Goal: Task Accomplishment & Management: Complete preparation

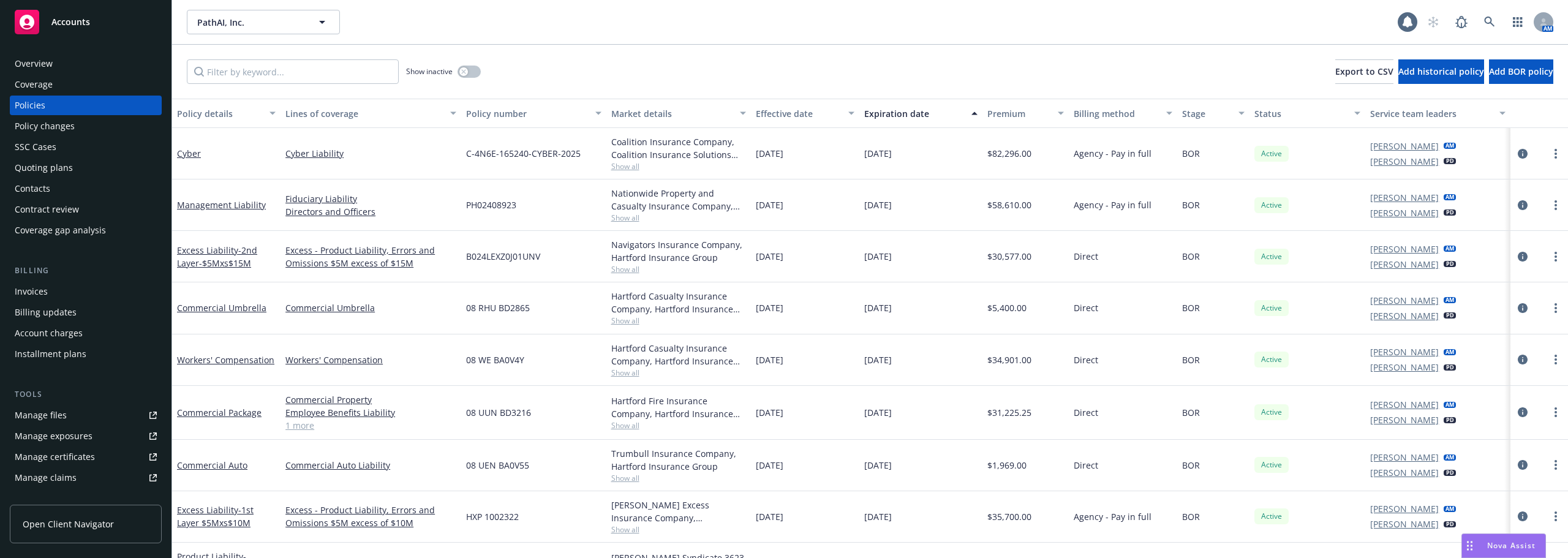
click at [24, 77] on div "Coverage" at bounding box center [34, 84] width 38 height 19
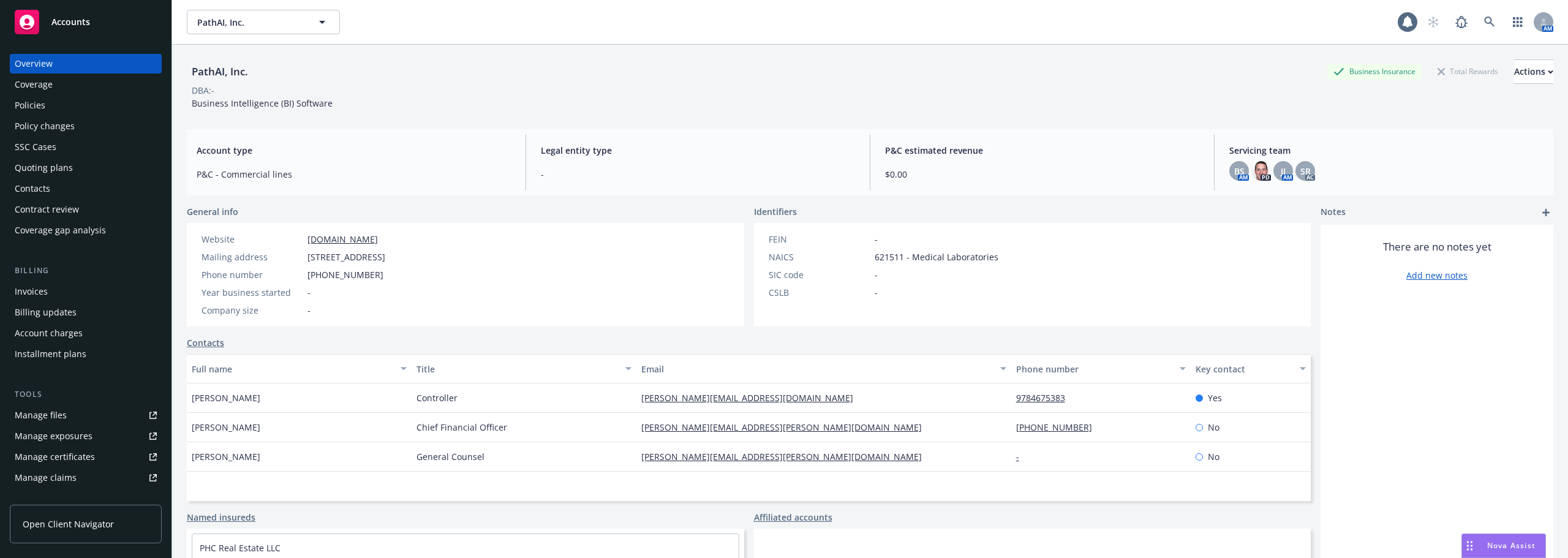
click at [51, 167] on div "Quoting plans" at bounding box center [44, 168] width 58 height 19
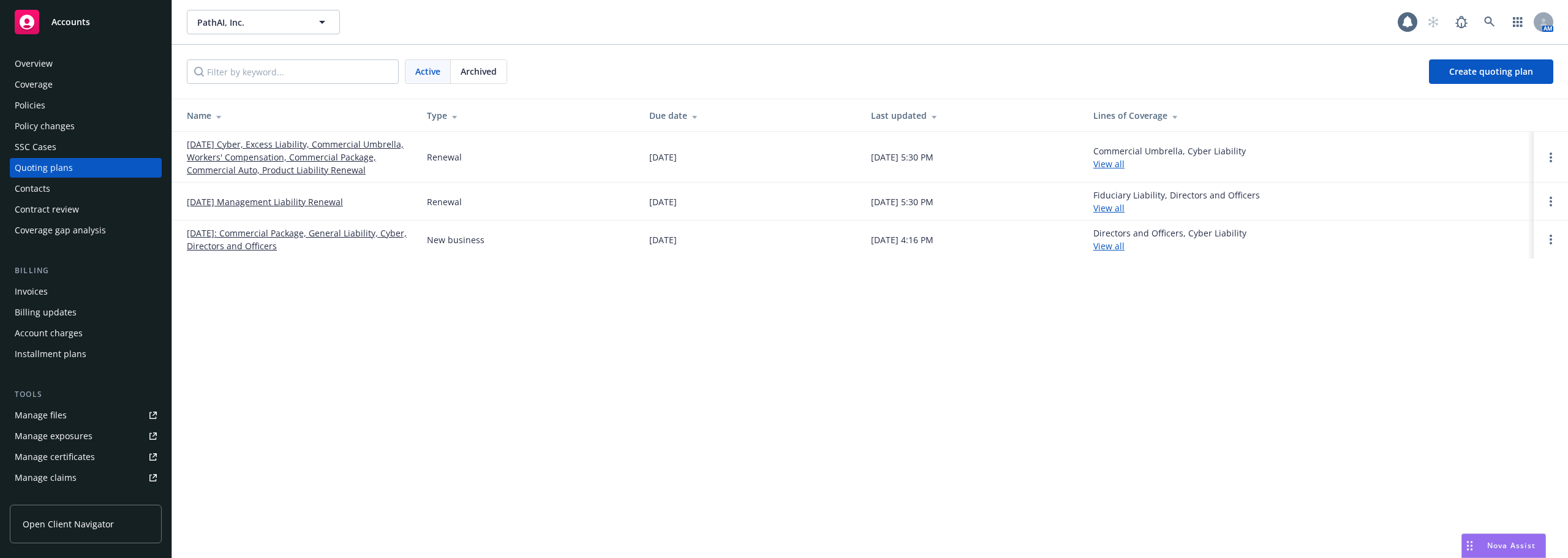
click at [282, 166] on link "10/22/25 Cyber, Excess Liability, Commercial Umbrella, Workers' Compensation, C…" at bounding box center [297, 157] width 220 height 39
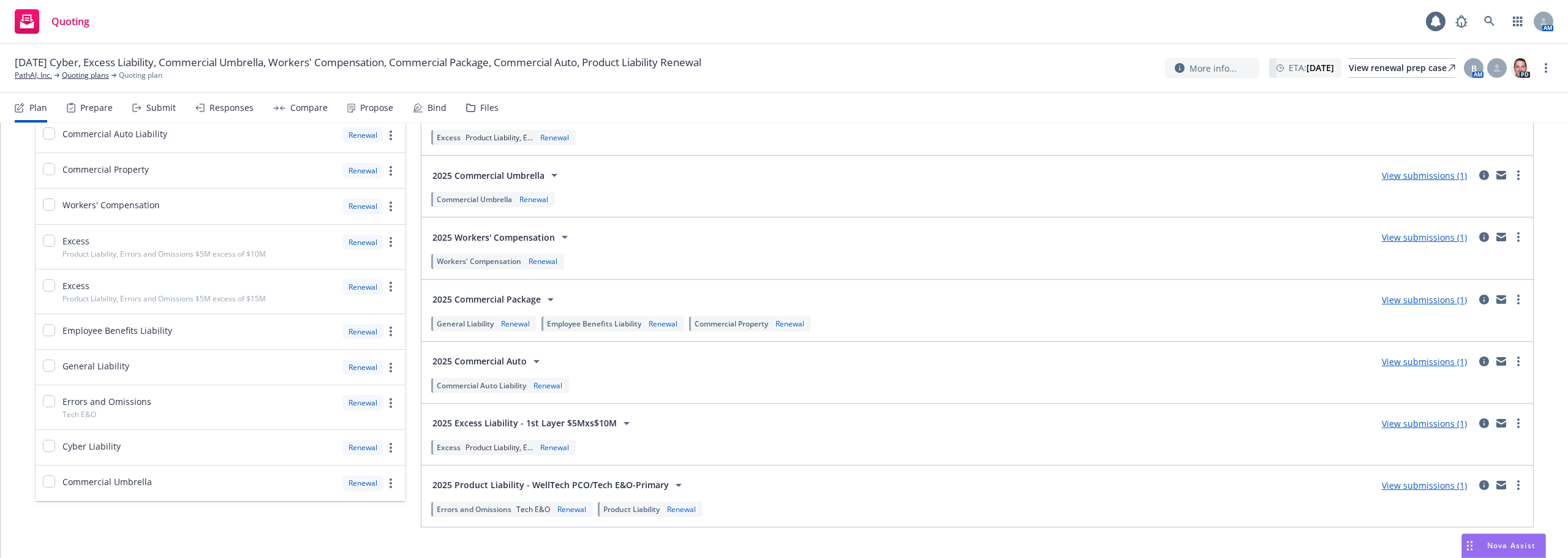
scroll to position [207, 0]
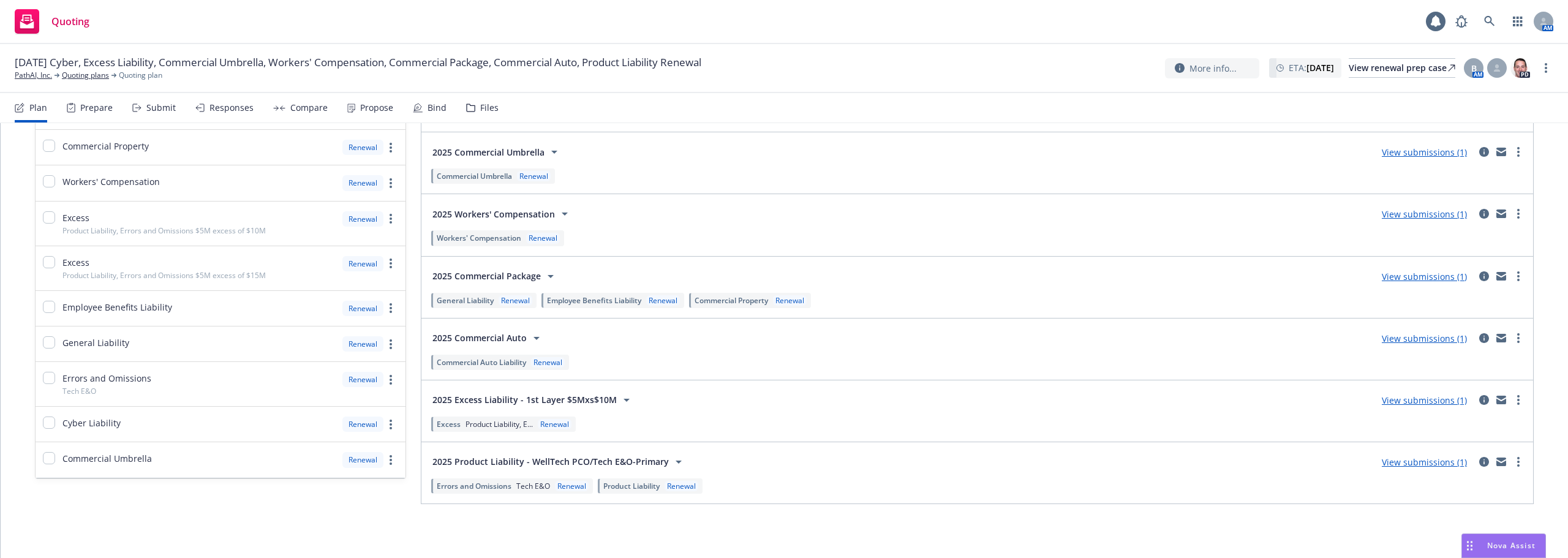
click at [1389, 455] on div "View submissions (1)" at bounding box center [1424, 462] width 100 height 15
click at [1389, 458] on link "View submissions (1)" at bounding box center [1425, 462] width 85 height 12
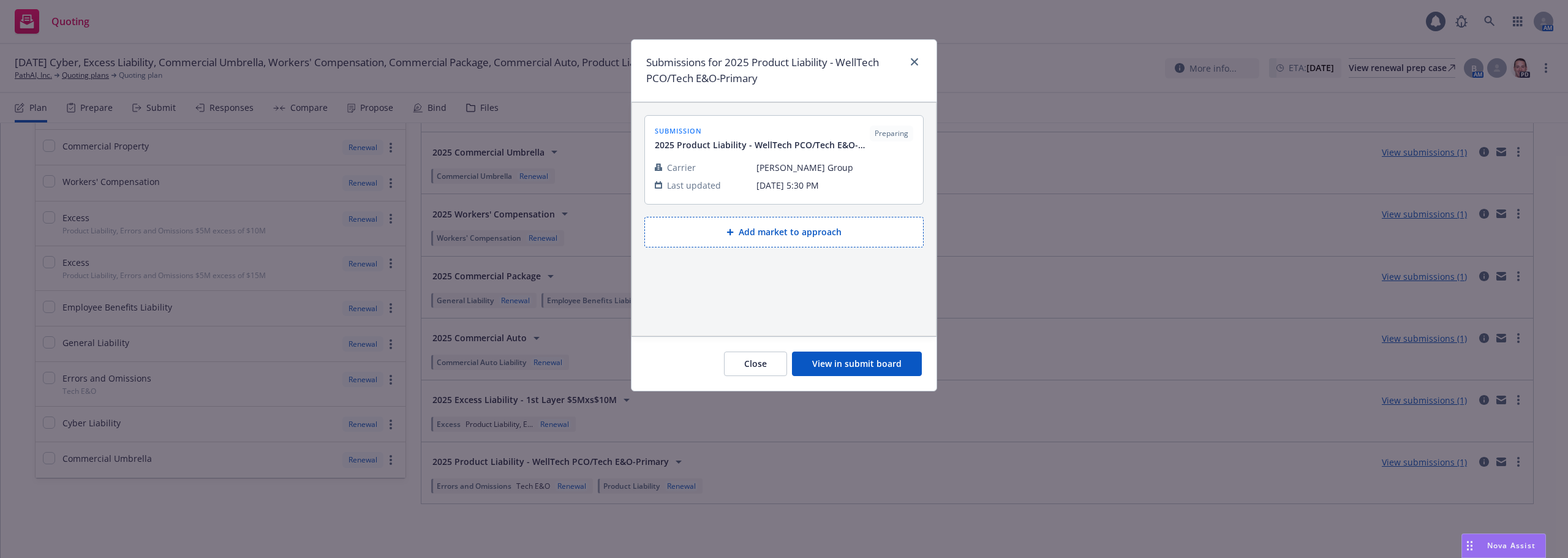
click at [824, 363] on button "View in submit board" at bounding box center [856, 363] width 130 height 24
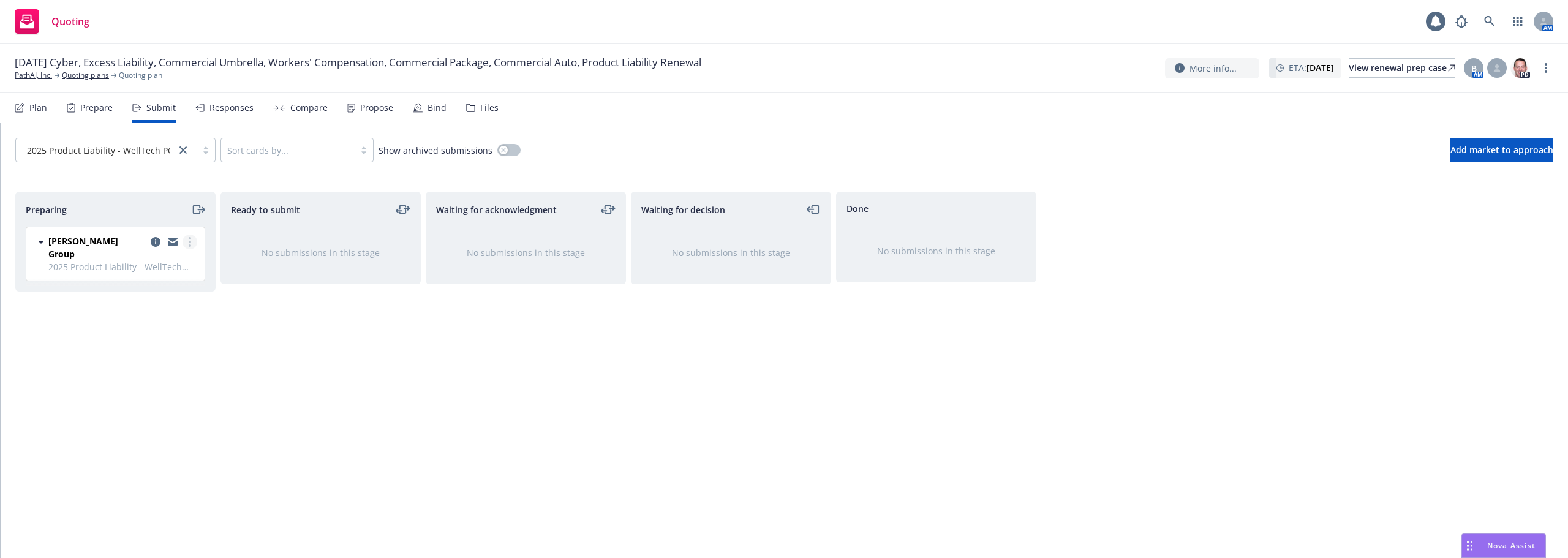
click at [194, 245] on link "more" at bounding box center [190, 242] width 15 height 15
click at [145, 271] on span "Complete preparation" at bounding box center [133, 266] width 120 height 12
click at [354, 245] on link "copy logging email" at bounding box center [361, 242] width 15 height 15
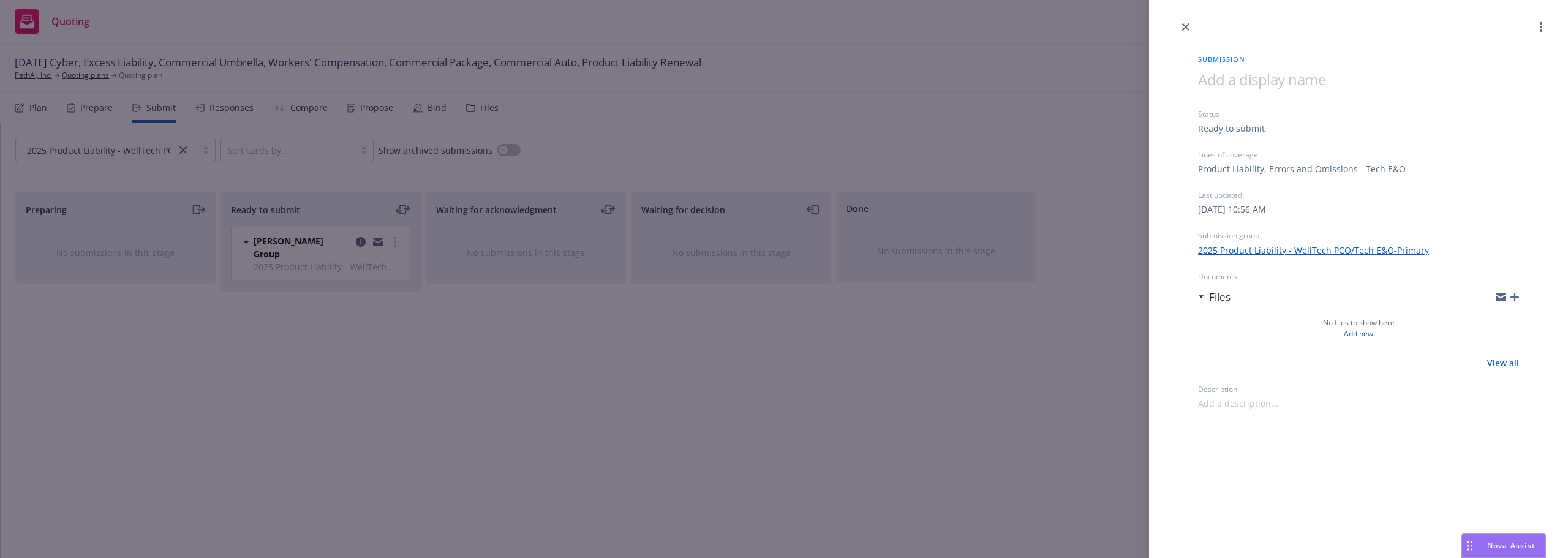
click at [1514, 292] on icon "button" at bounding box center [1514, 297] width 8 height 8
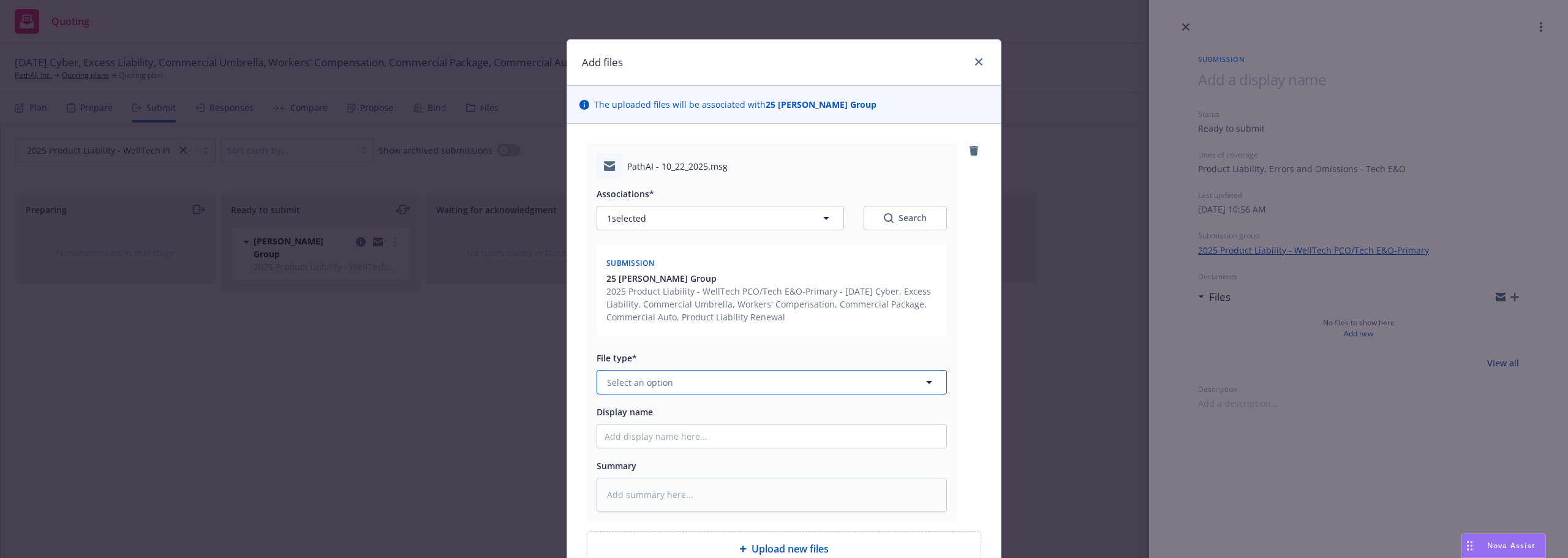
click at [658, 377] on span "Select an option" at bounding box center [639, 382] width 66 height 13
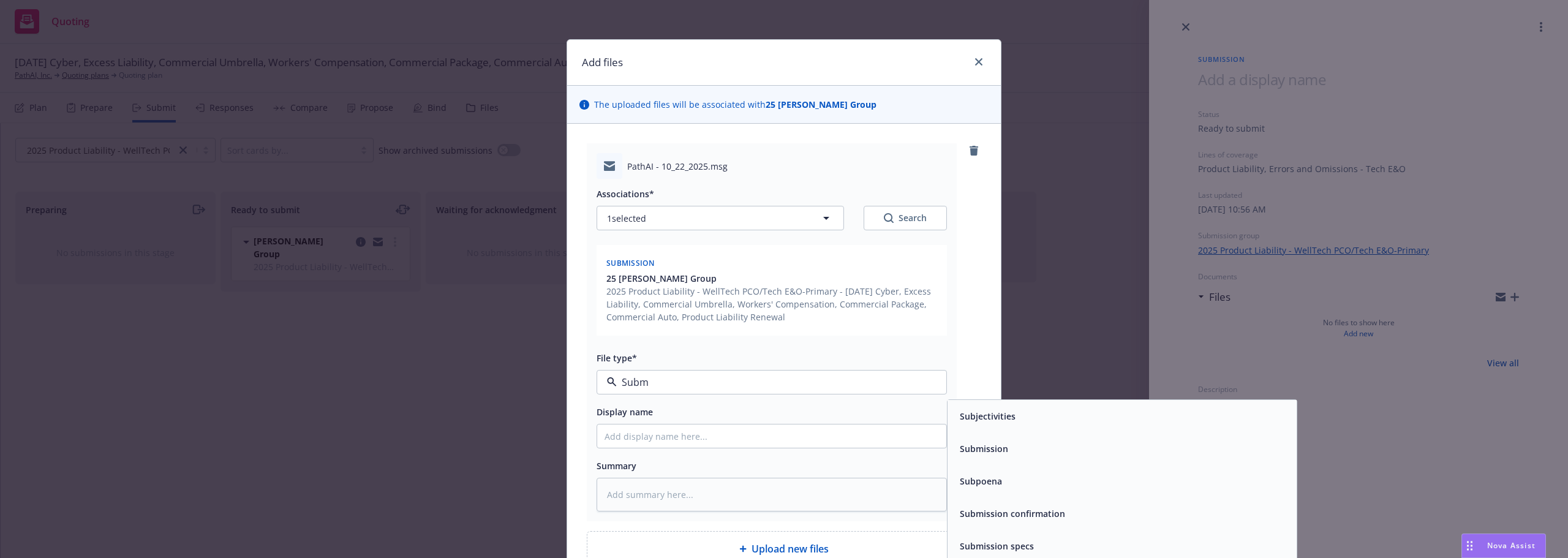
type input "Submi"
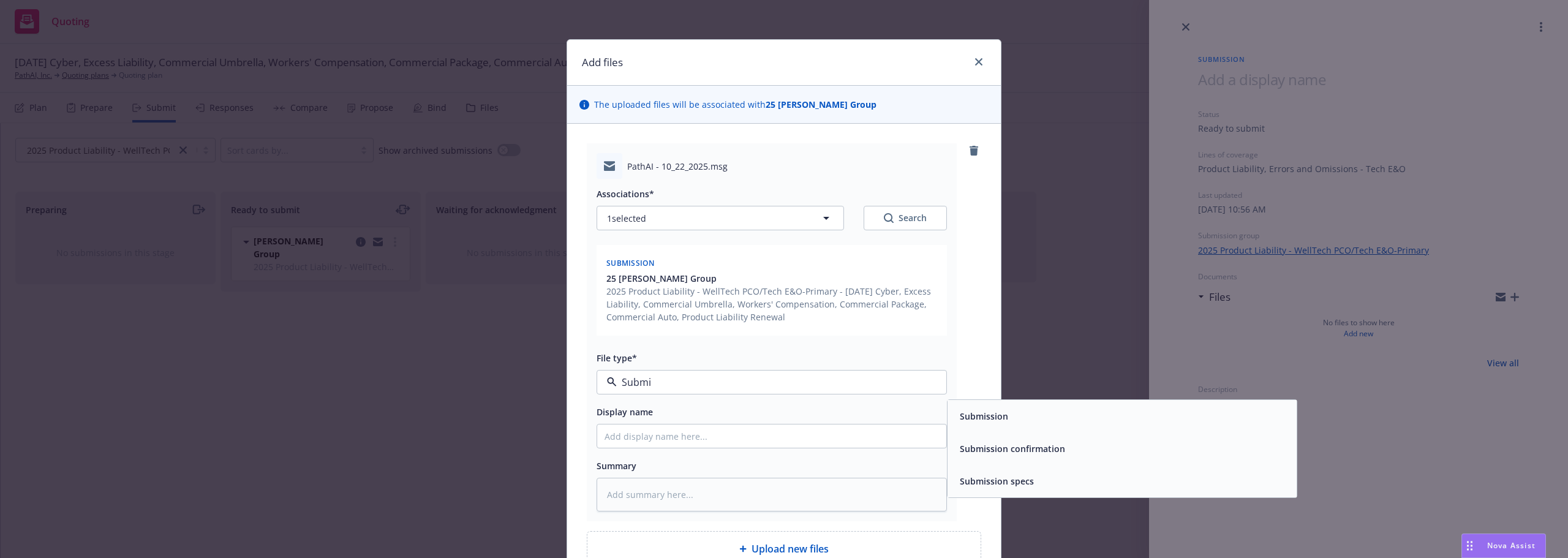
click at [973, 419] on span "Submission" at bounding box center [984, 416] width 49 height 13
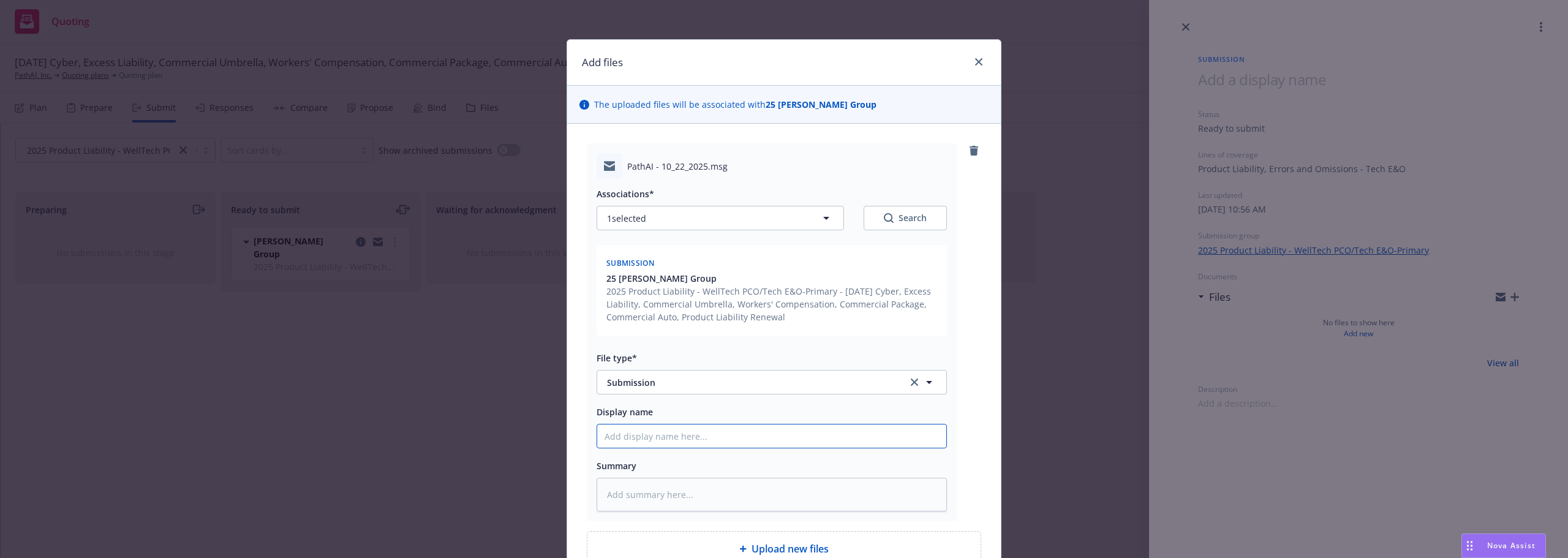
click at [676, 434] on input "Display name" at bounding box center [772, 436] width 349 height 23
type textarea "x"
type input "2"
type textarea "x"
type input "20"
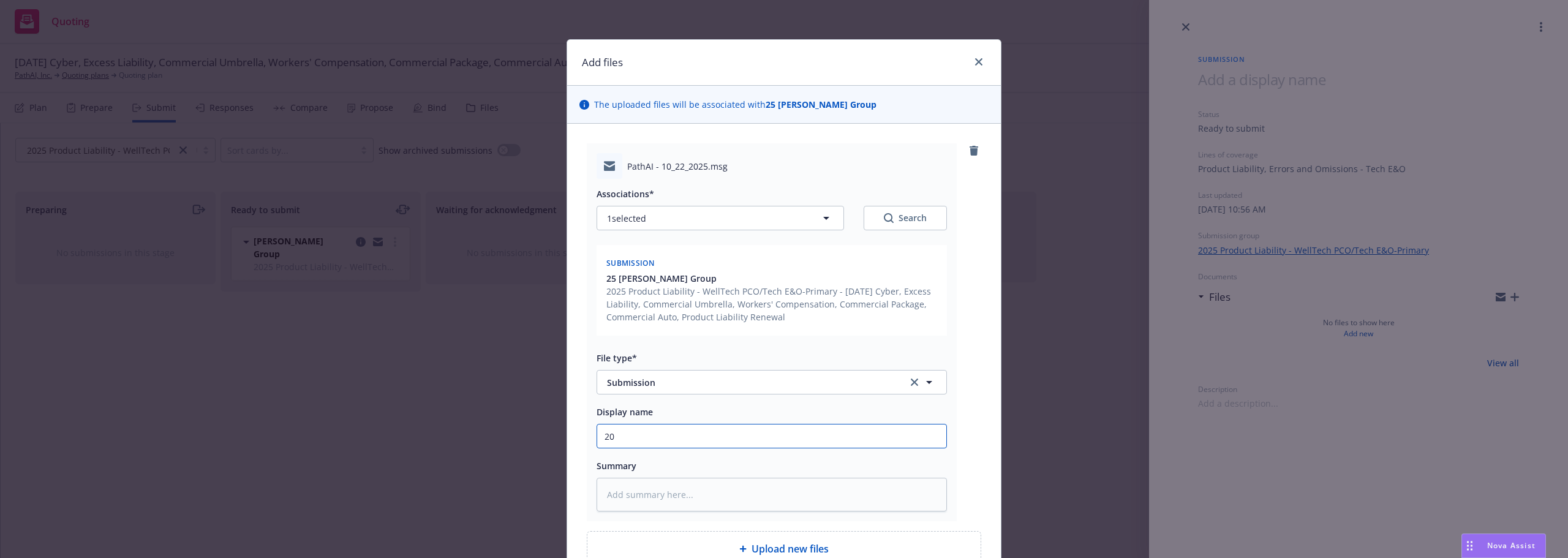
type textarea "x"
type input "202"
type textarea "x"
type input "2025"
type textarea "x"
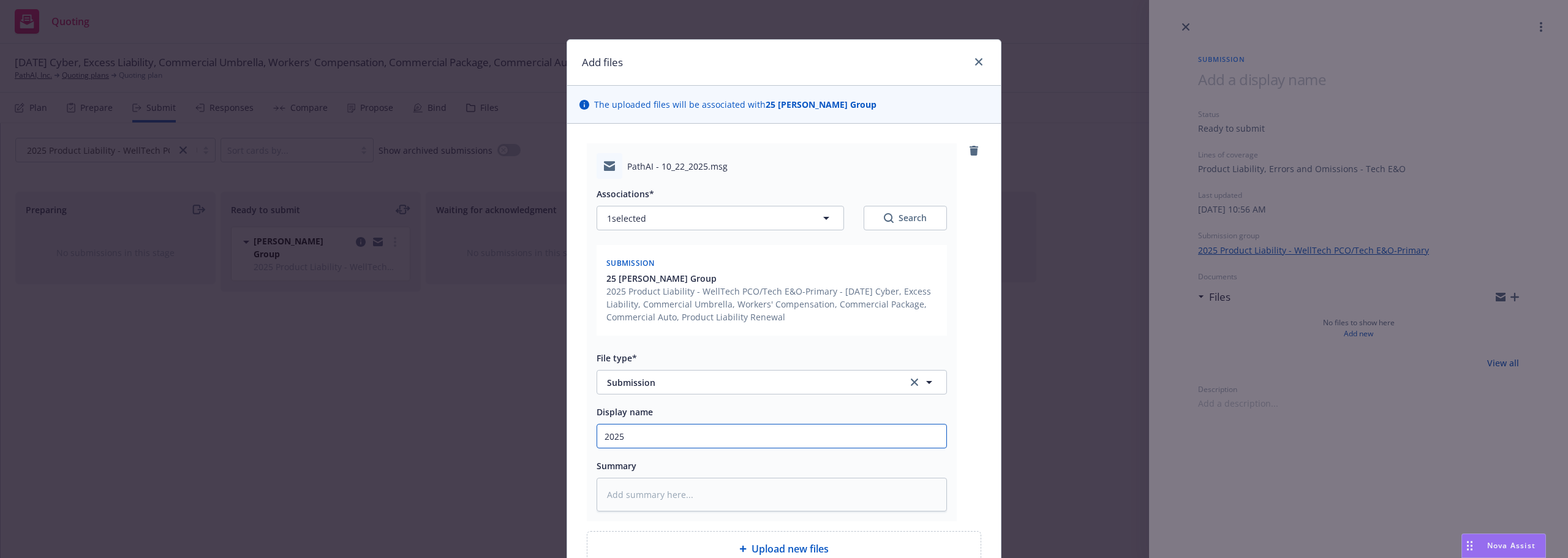
type input "2025"
type textarea "x"
type input "2025 Su"
type textarea "x"
type input "2025 Sub"
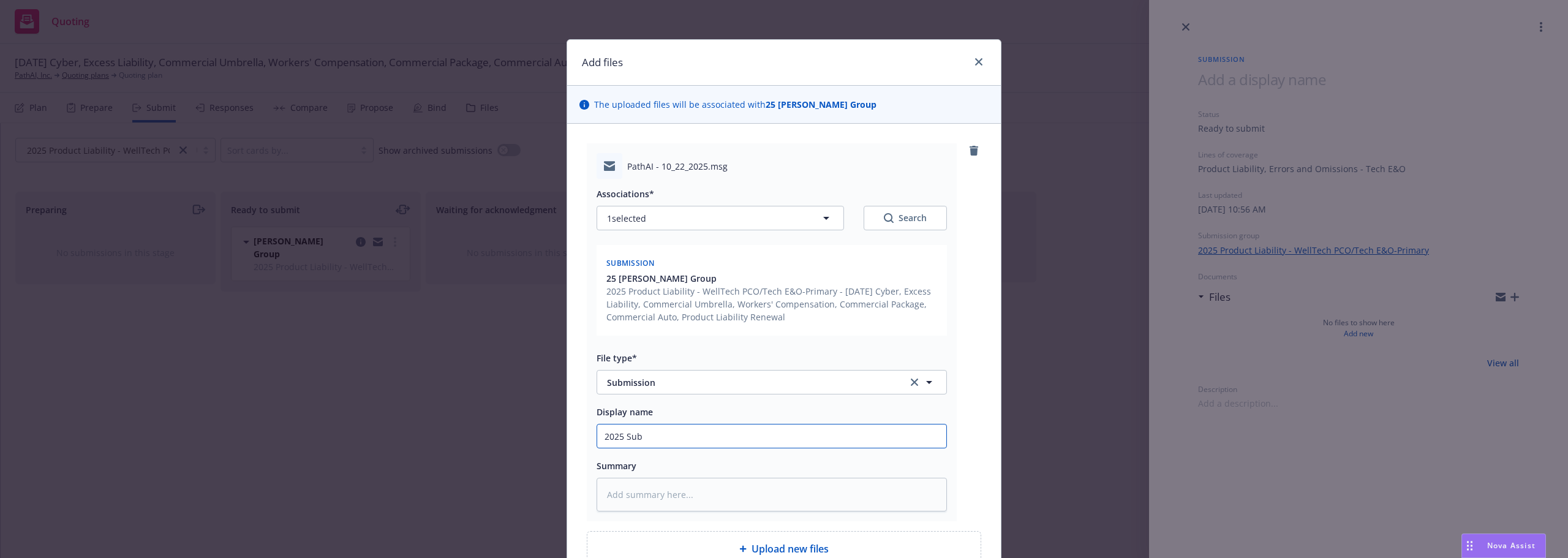
type textarea "x"
type input "2025 Subm"
type textarea "x"
type input "2025 Submi"
type textarea "x"
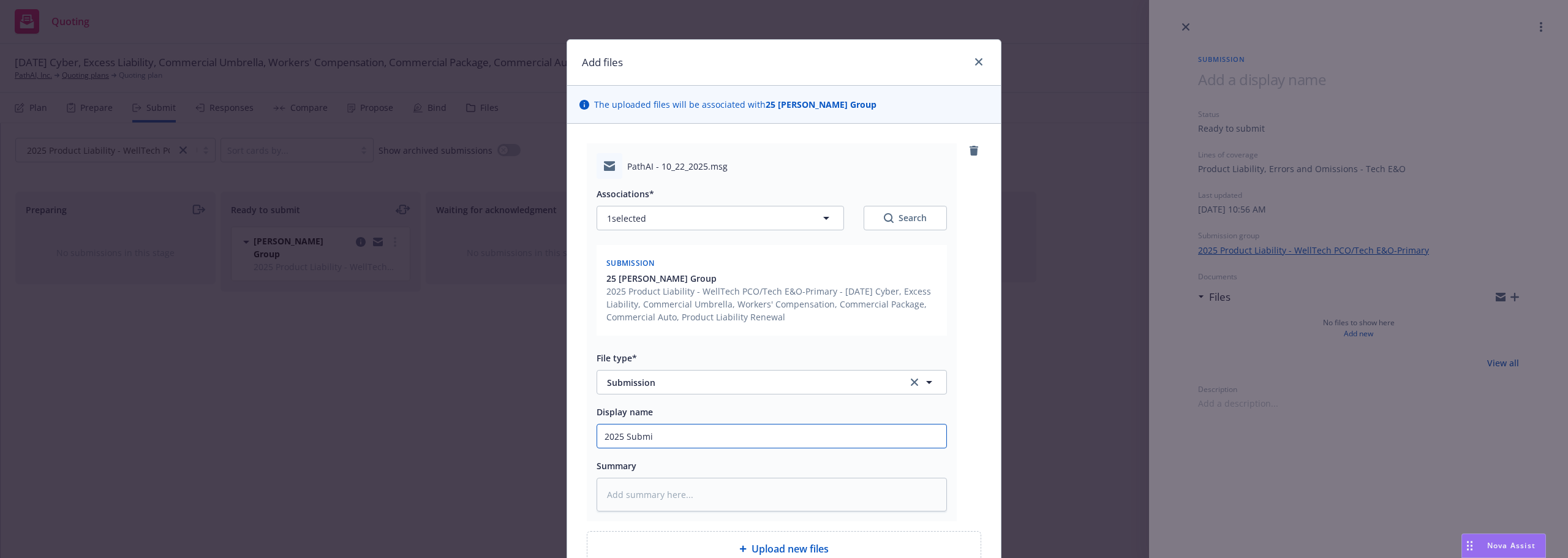
type input "2025 Submis"
type textarea "x"
type input "2025 Submiss"
type textarea "x"
type input "2025 Submissi"
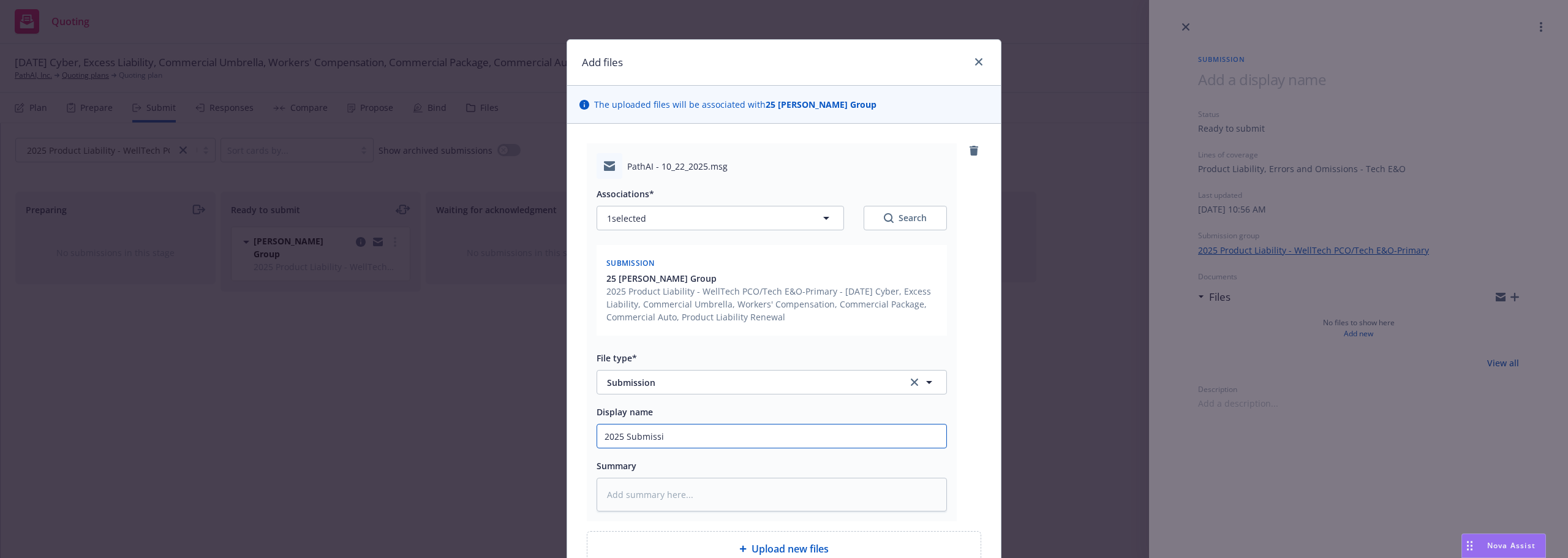
type textarea "x"
type input "2025 Submissio"
type textarea "x"
type input "2025 Submission"
type textarea "x"
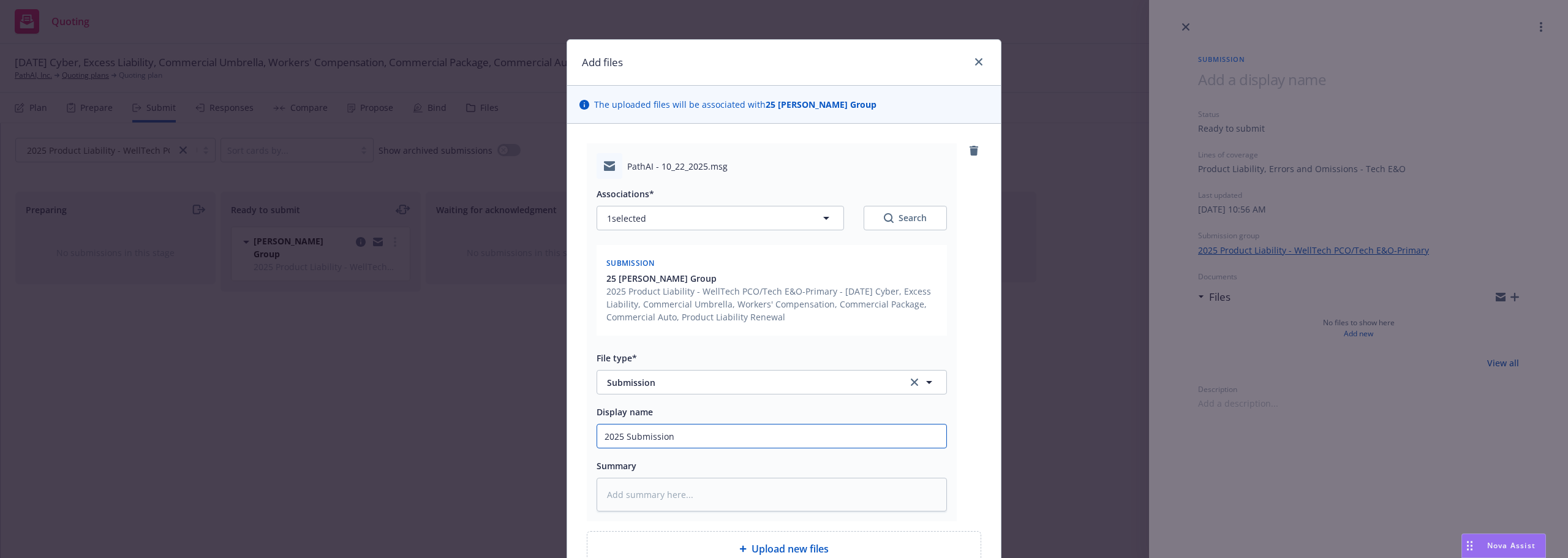
type input "2025 Submission"
type textarea "x"
type input "2025 Submission t"
type textarea "x"
type input "2025 Submission to"
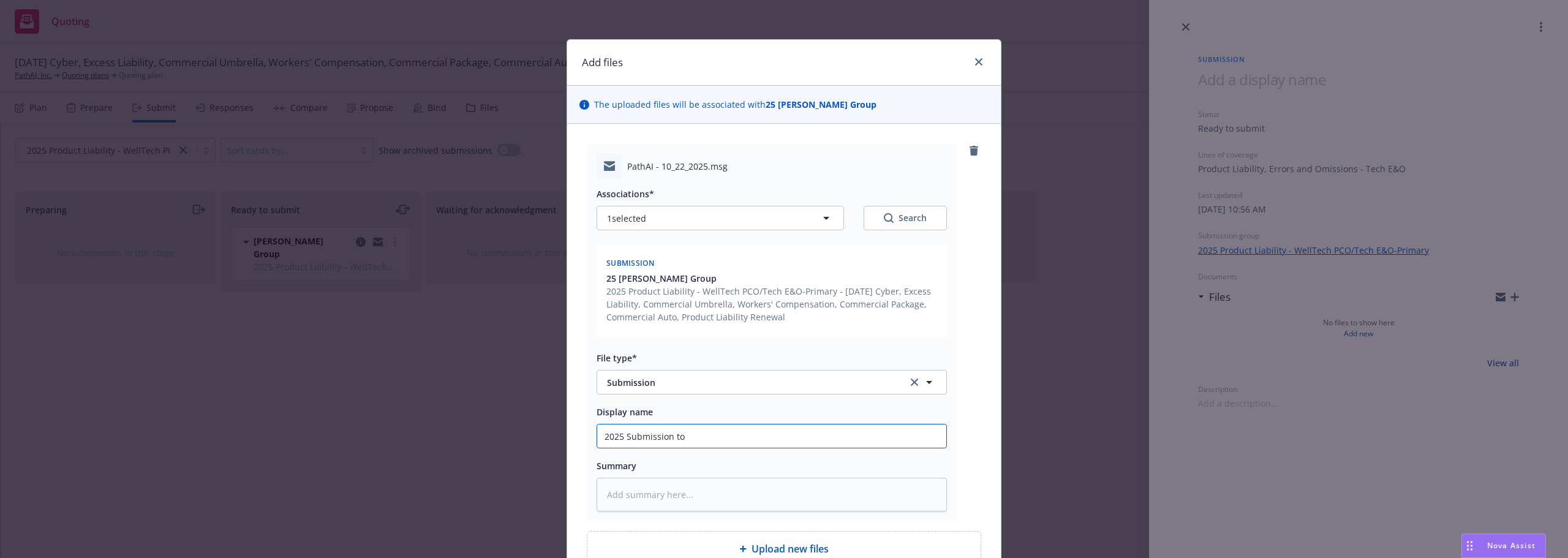
type textarea "x"
type input "2025 Submission to"
type textarea "x"
type input "2025 Submission to"
type textarea "x"
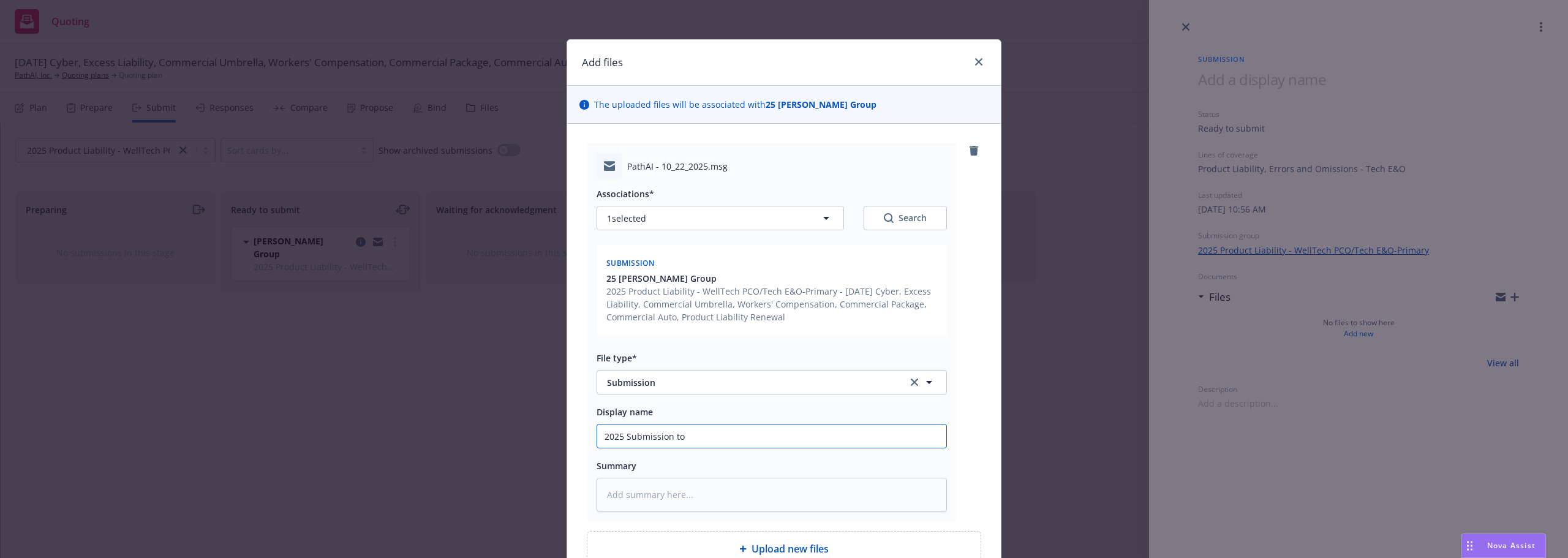
type input "2025 Submission to B"
type textarea "x"
type input "2025 Submission to Be"
type textarea "x"
type input "2025 Submission to Bea"
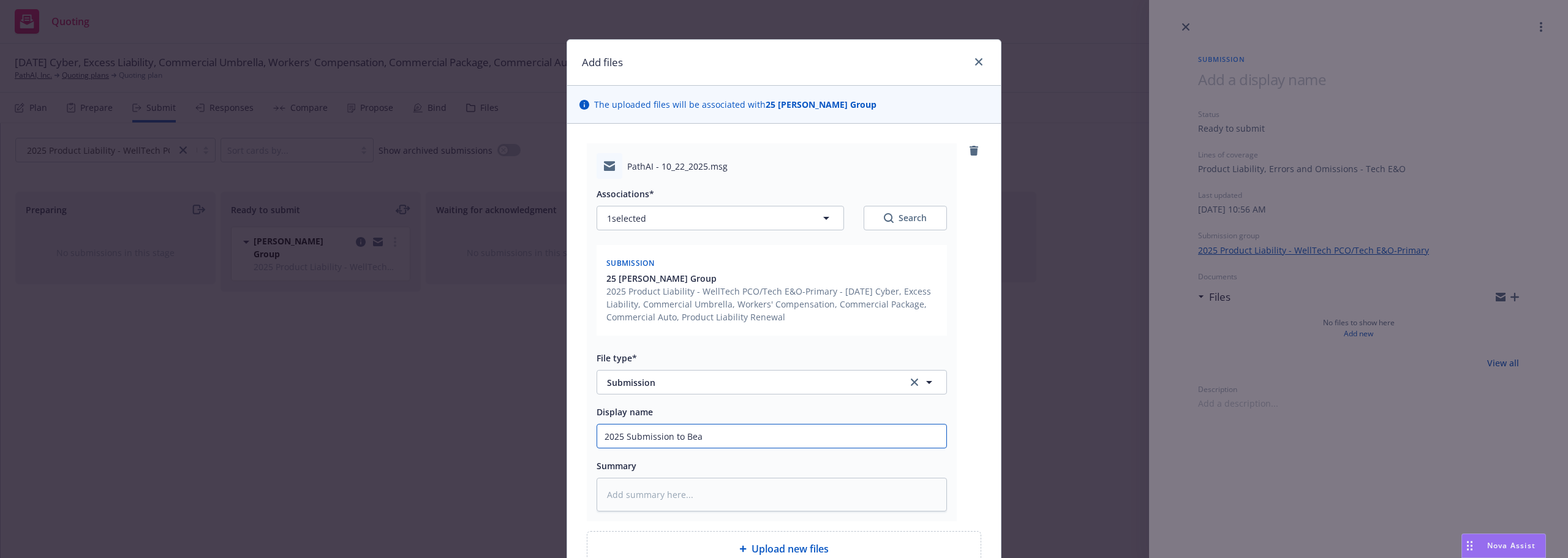
type textarea "x"
type input "2025 Submission to Beaz"
type textarea "x"
type input "2025 Submission to Beaze"
type textarea "x"
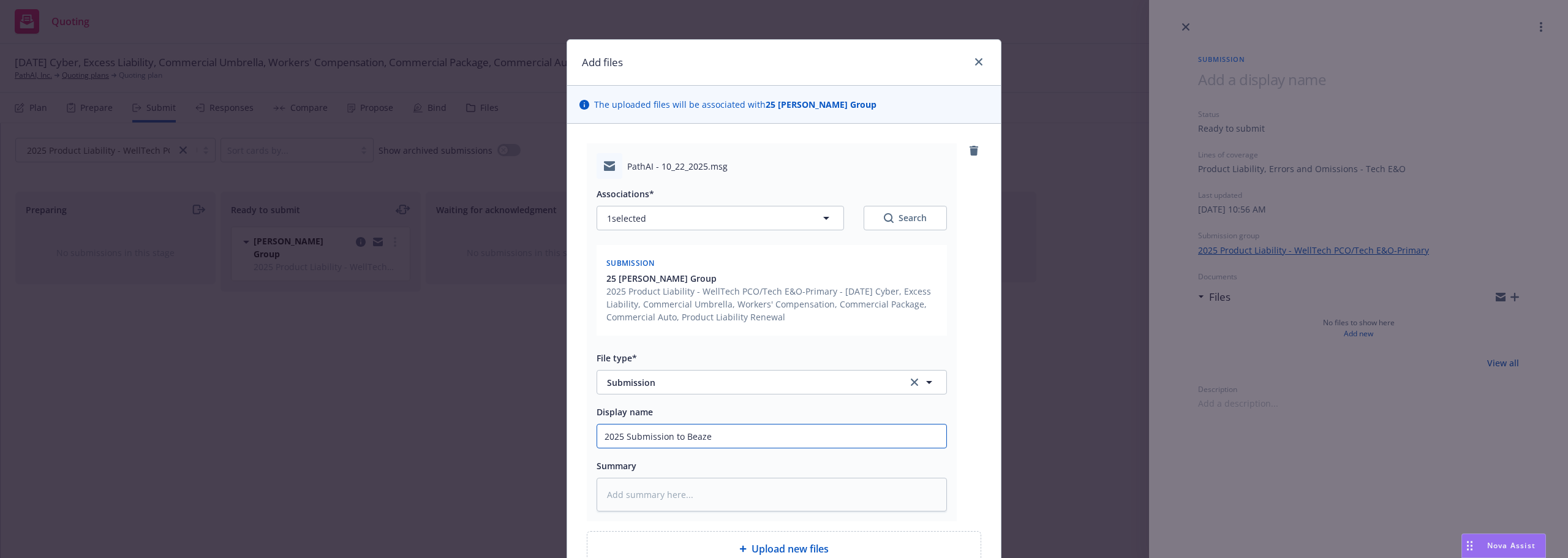
type input "2025 Submission to Beazel"
type textarea "x"
type input "2025 Submission to Beazely"
type textarea "x"
type input "2025 Submission to Beazel"
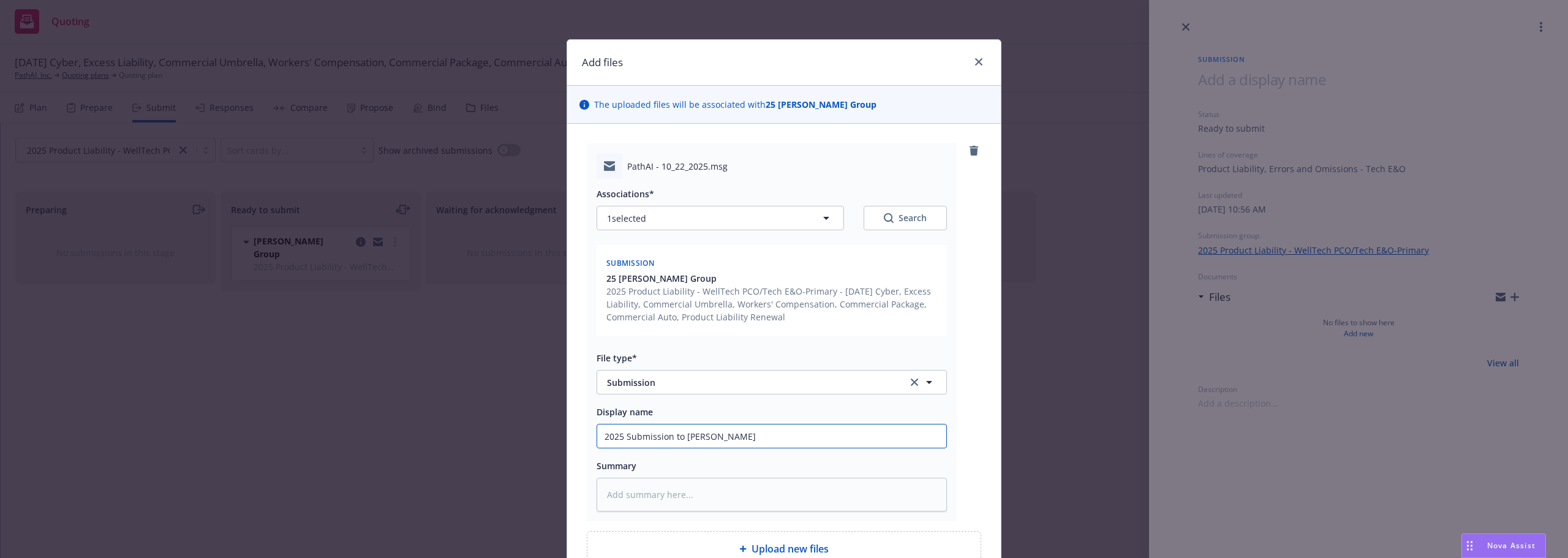
type textarea "x"
type input "2025 Submission to Beaze"
type textarea "x"
type input "2025 Submission to Beazel"
type textarea "x"
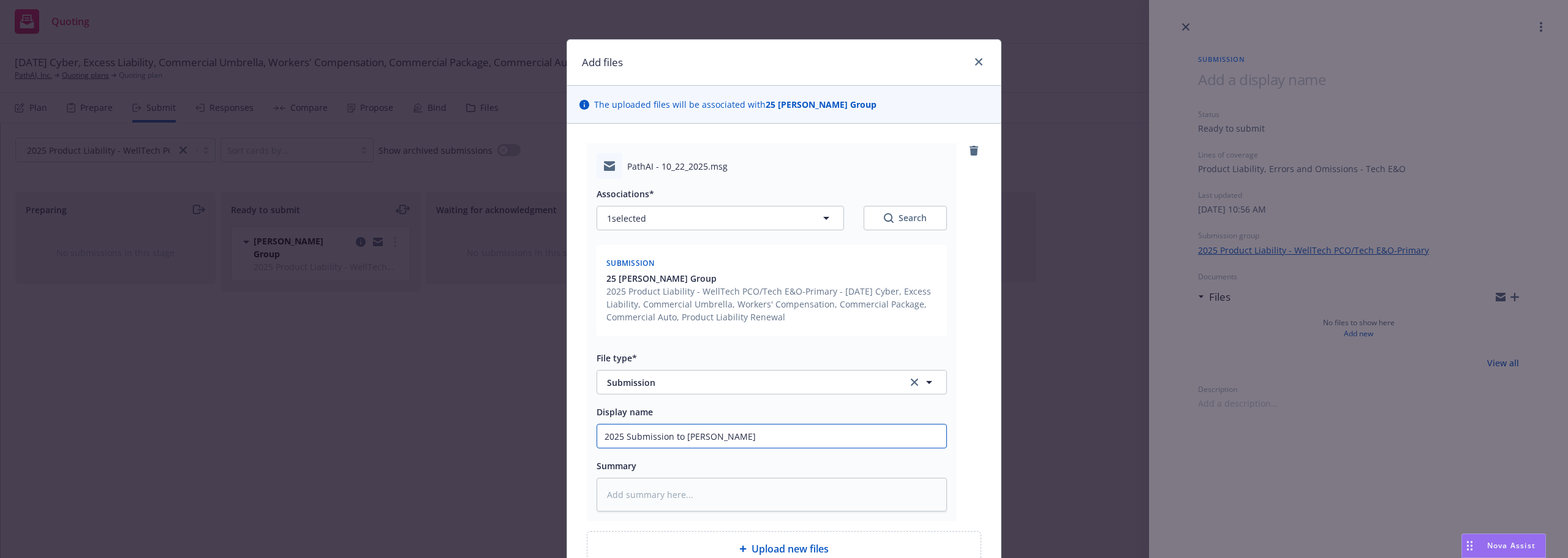
type input "2025 Submission to Beaze"
type textarea "x"
type input "2025 Submission to Beaz"
type textarea "x"
type input "2025 Submission to Beazl"
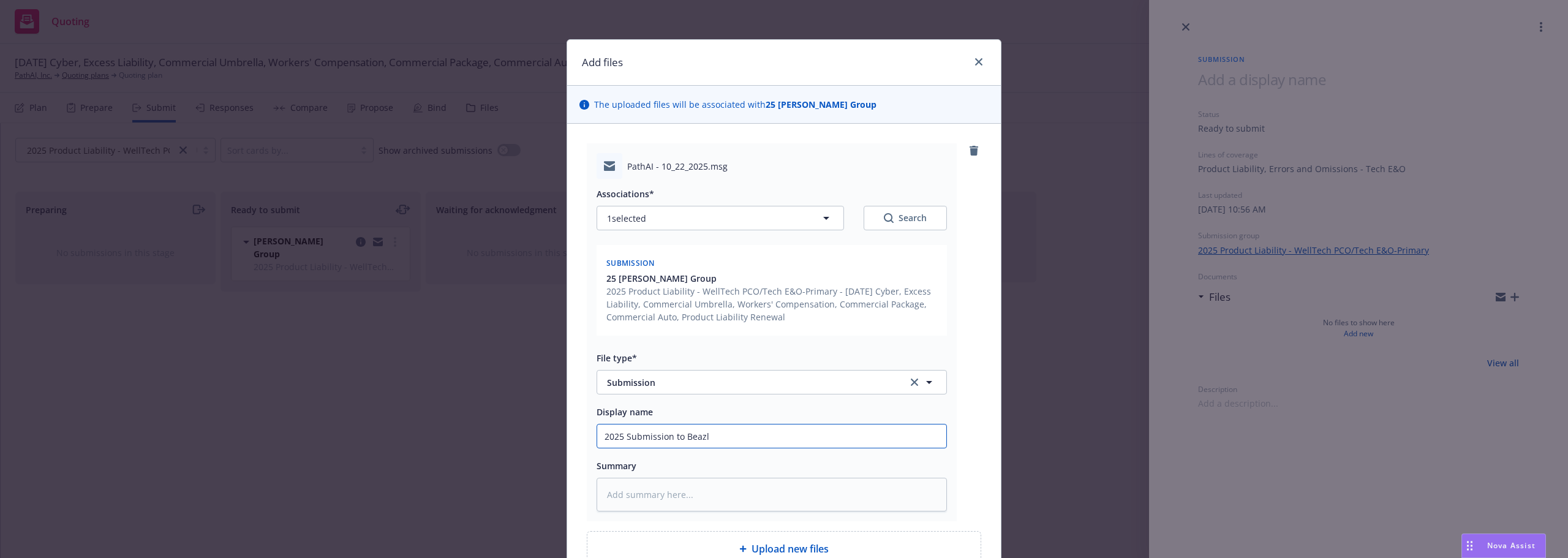
type textarea "x"
type input "2025 Submission to Beazle"
type textarea "x"
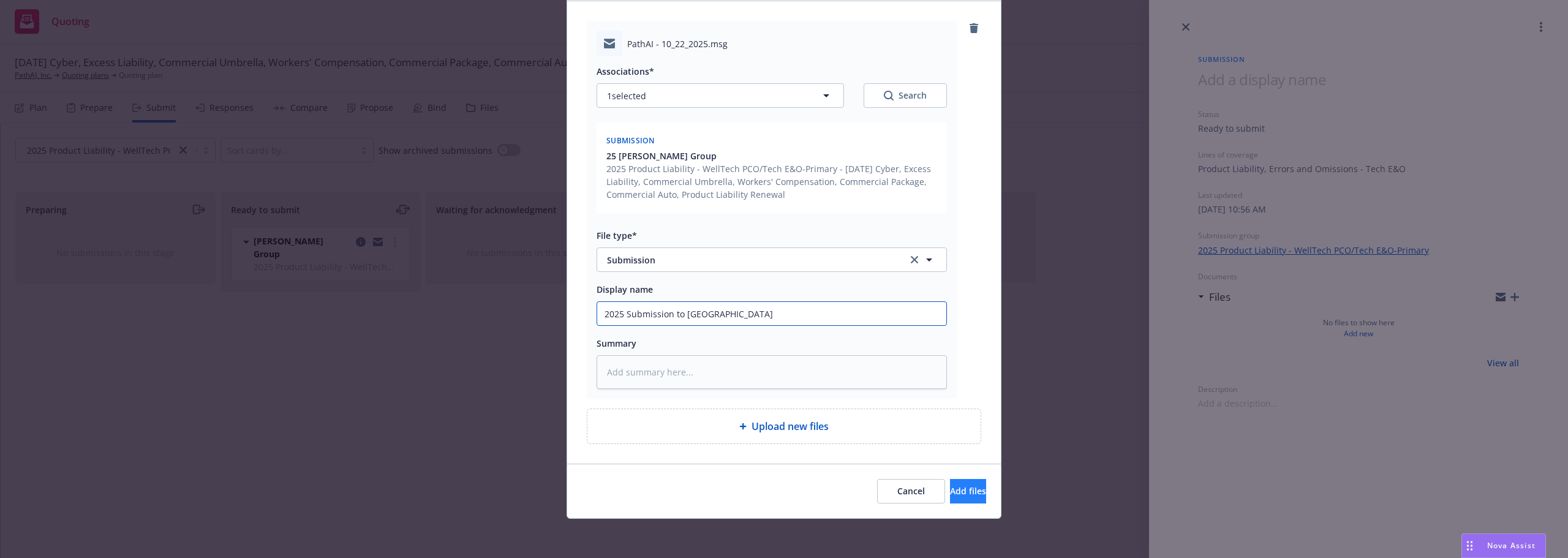
type input "2025 Submission to Beazley"
click at [950, 483] on button "Add files" at bounding box center [968, 491] width 36 height 24
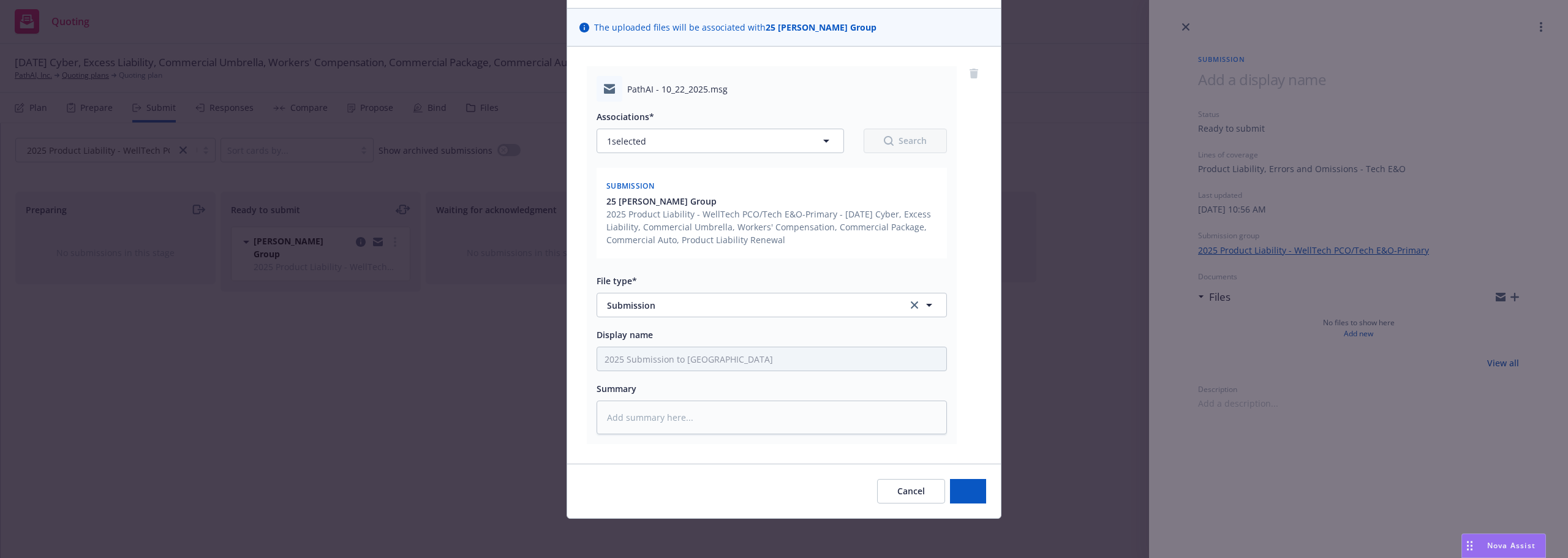
scroll to position [77, 0]
type textarea "x"
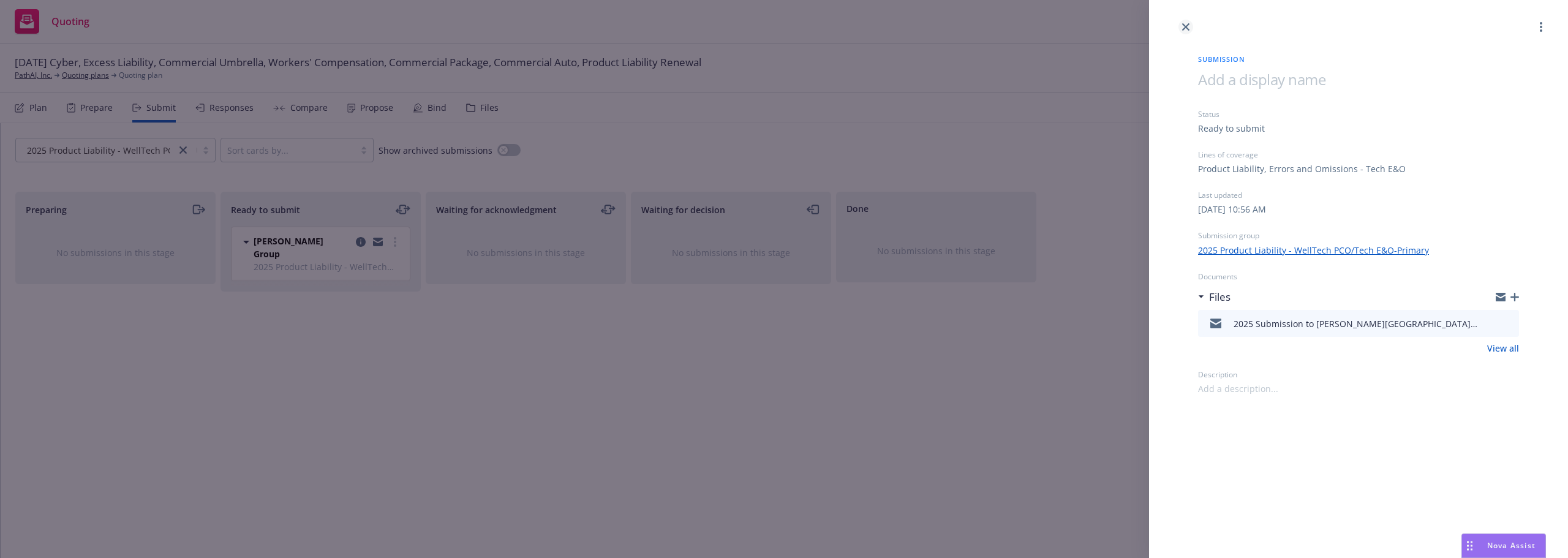
click at [1187, 26] on icon "close" at bounding box center [1186, 27] width 8 height 8
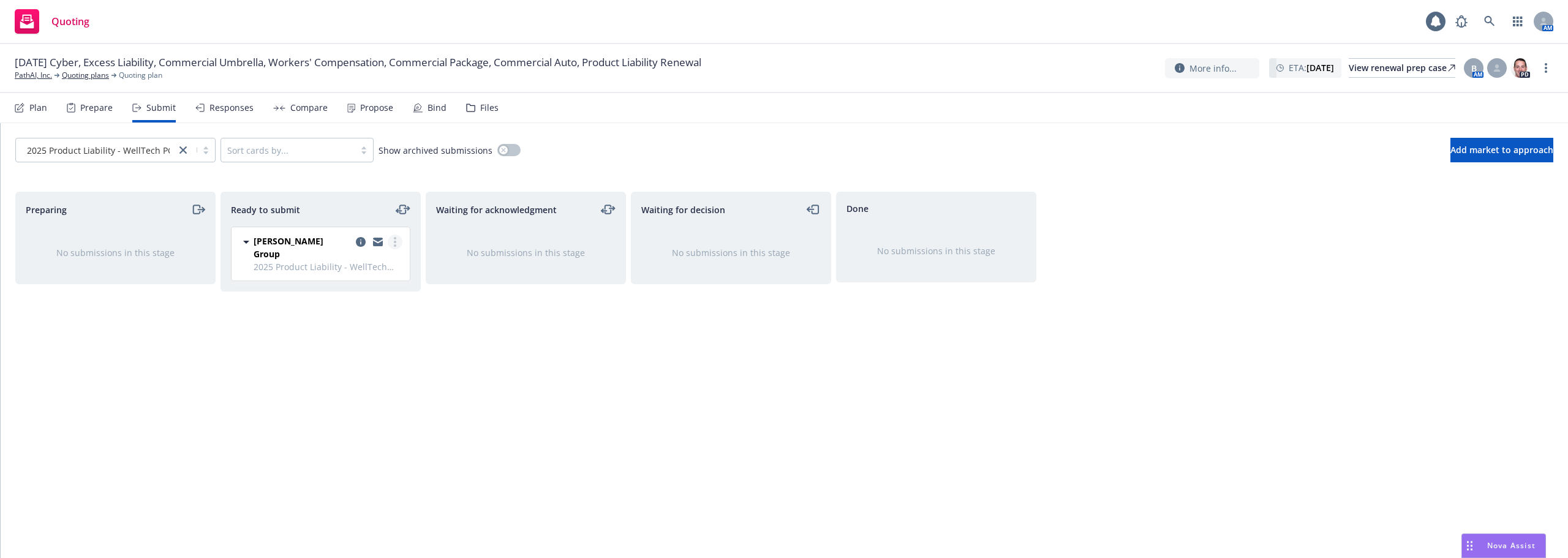
click at [391, 240] on link "more" at bounding box center [396, 242] width 15 height 15
click at [372, 266] on span "Submit to underwriter" at bounding box center [339, 266] width 122 height 12
click at [44, 77] on link "PathAI, Inc." at bounding box center [34, 75] width 38 height 11
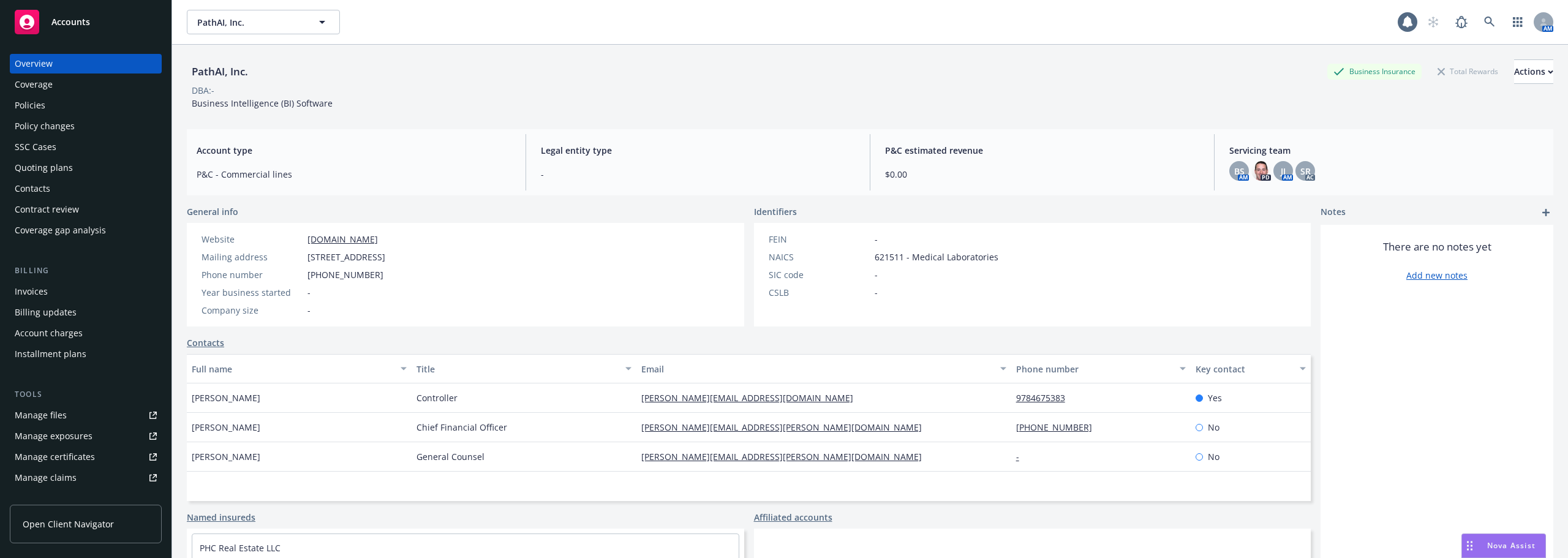
click at [76, 406] on link "Manage files" at bounding box center [85, 415] width 152 height 19
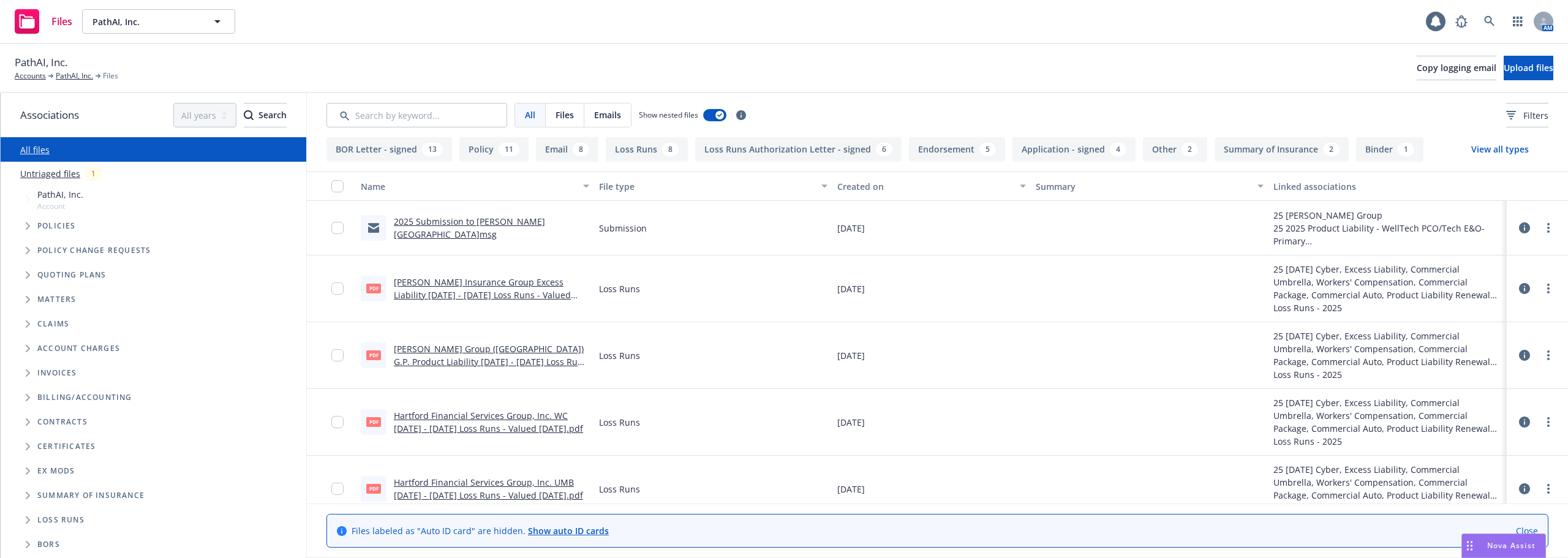
click at [636, 149] on button "Loss Runs 8" at bounding box center [647, 149] width 82 height 24
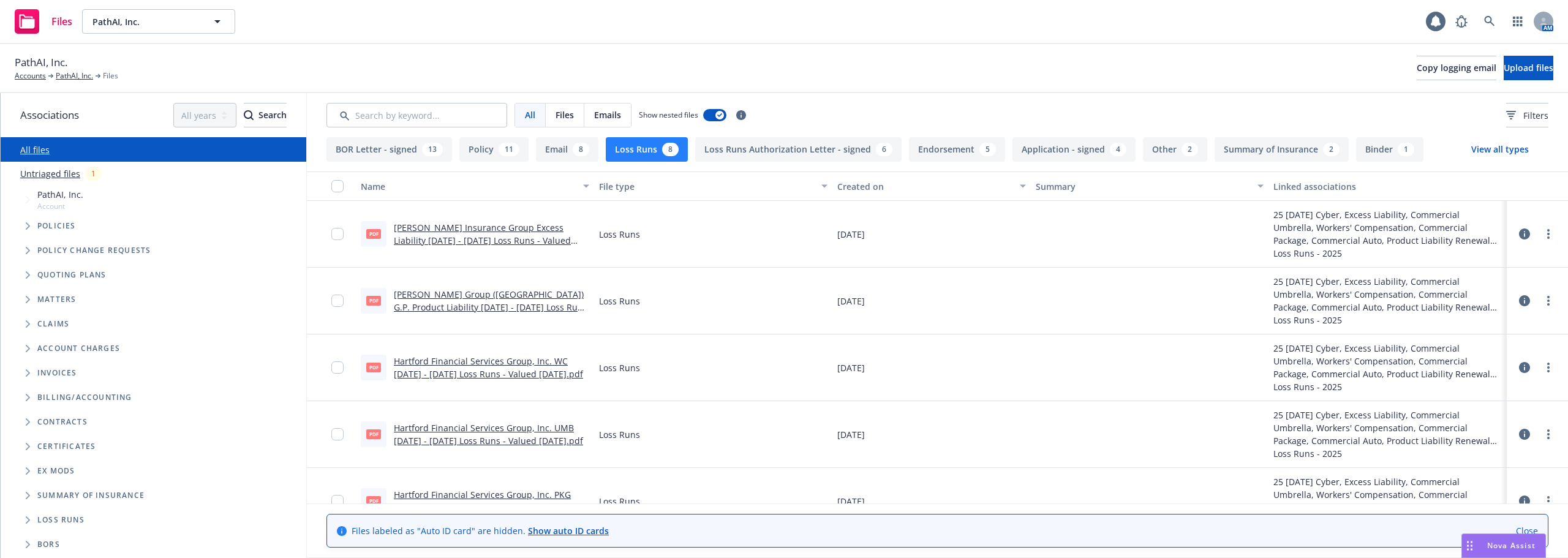
click at [480, 240] on link "Hudson Insurance Group Excess Liability 2024 - 2025 Loss Runs - Valued 2025-08-…" at bounding box center [482, 240] width 177 height 38
click at [336, 300] on input "checkbox" at bounding box center [337, 301] width 13 height 13
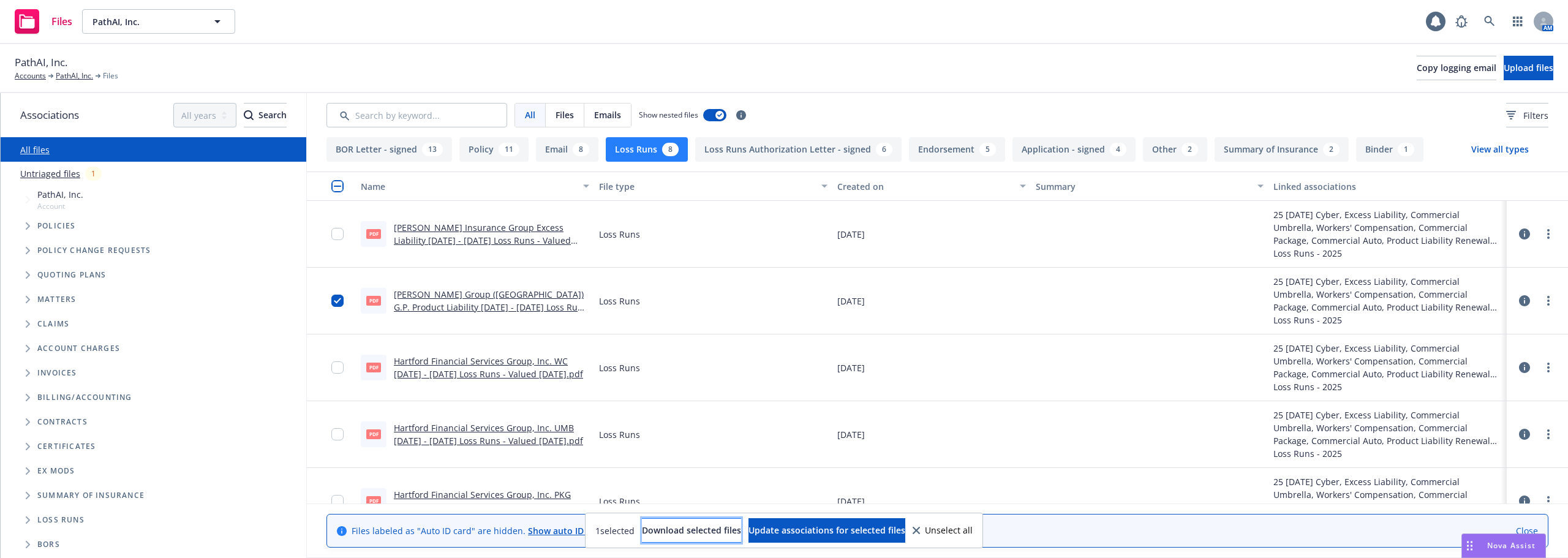
click at [703, 526] on span "Download selected files" at bounding box center [691, 530] width 99 height 12
click at [499, 308] on link "[PERSON_NAME] Group ([GEOGRAPHIC_DATA]) G.P. Product Liability [DATE] - [DATE] …" at bounding box center [490, 307] width 194 height 38
click at [54, 76] on div "Accounts PathAI, Inc. Files" at bounding box center [67, 75] width 104 height 11
click at [60, 76] on link "PathAI, Inc." at bounding box center [75, 75] width 38 height 11
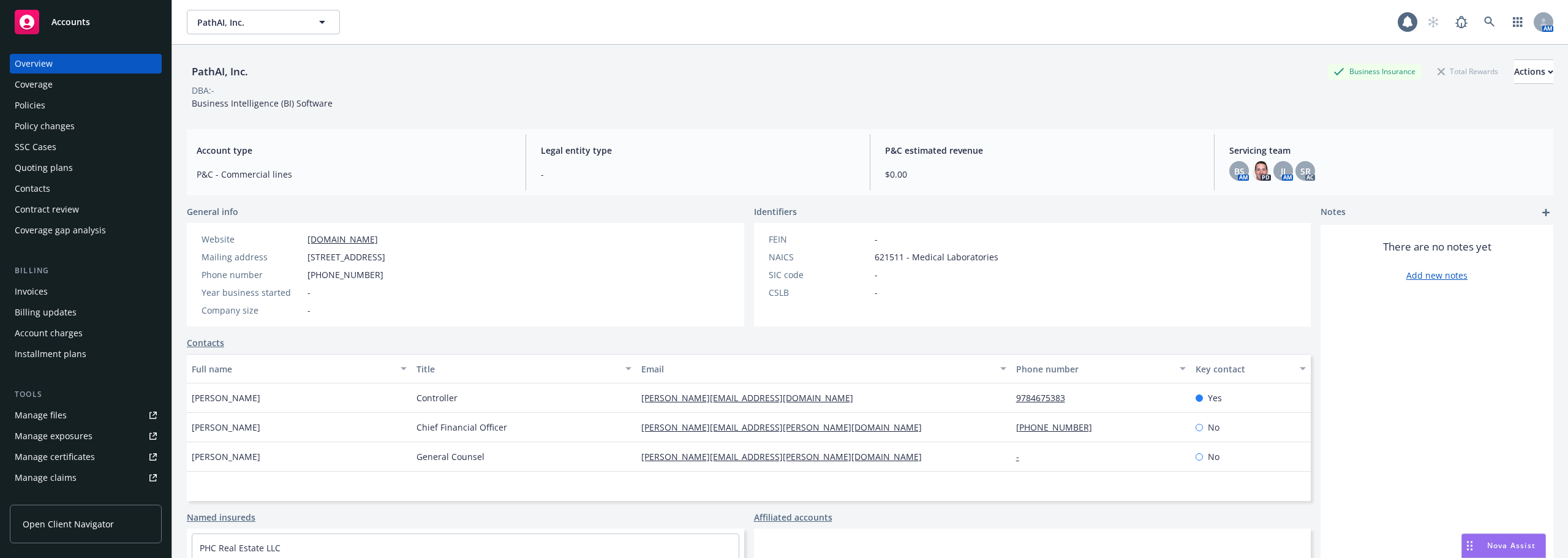
click at [49, 106] on div "Policies" at bounding box center [86, 105] width 142 height 19
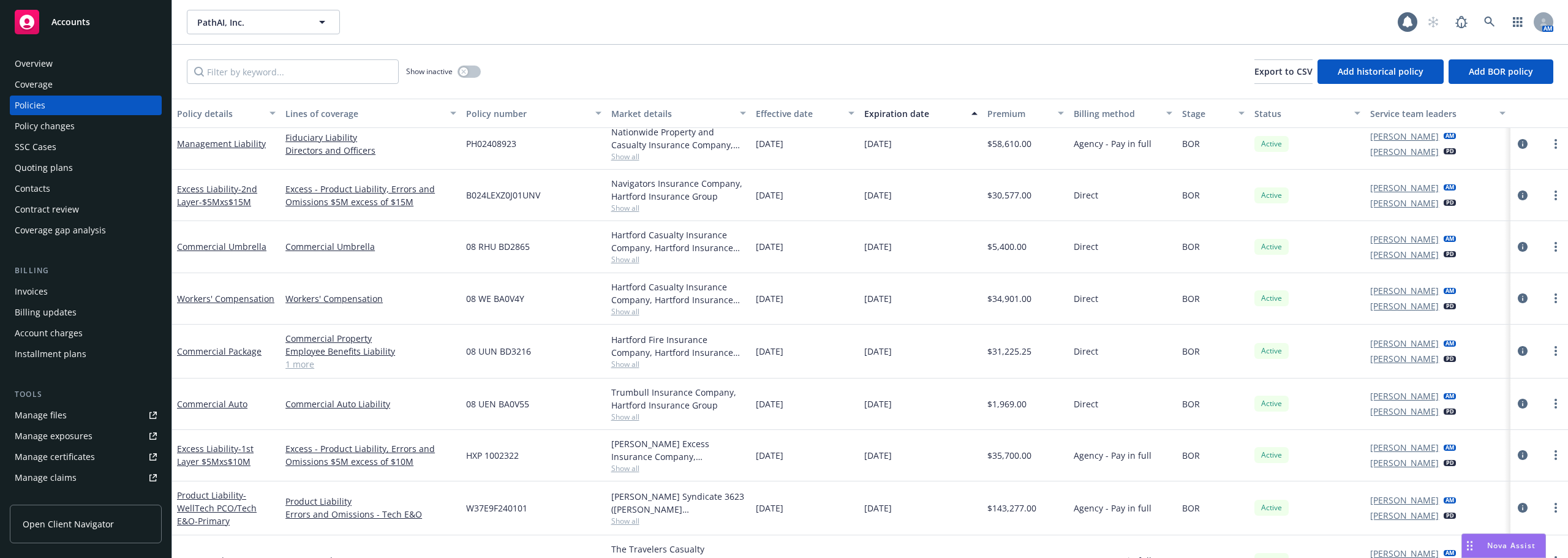
scroll to position [90, 0]
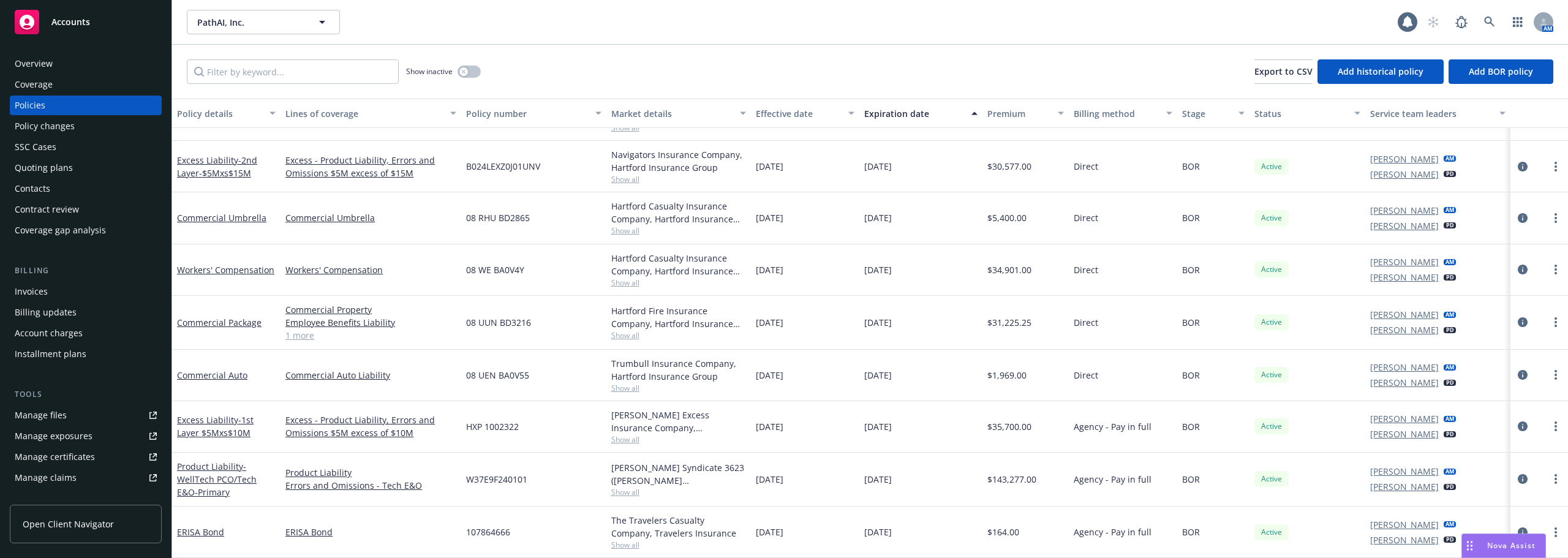
click at [651, 314] on div "Hartford Fire Insurance Company, Hartford Insurance Group" at bounding box center [678, 317] width 135 height 26
click at [231, 325] on link "Commercial Package" at bounding box center [219, 323] width 85 height 12
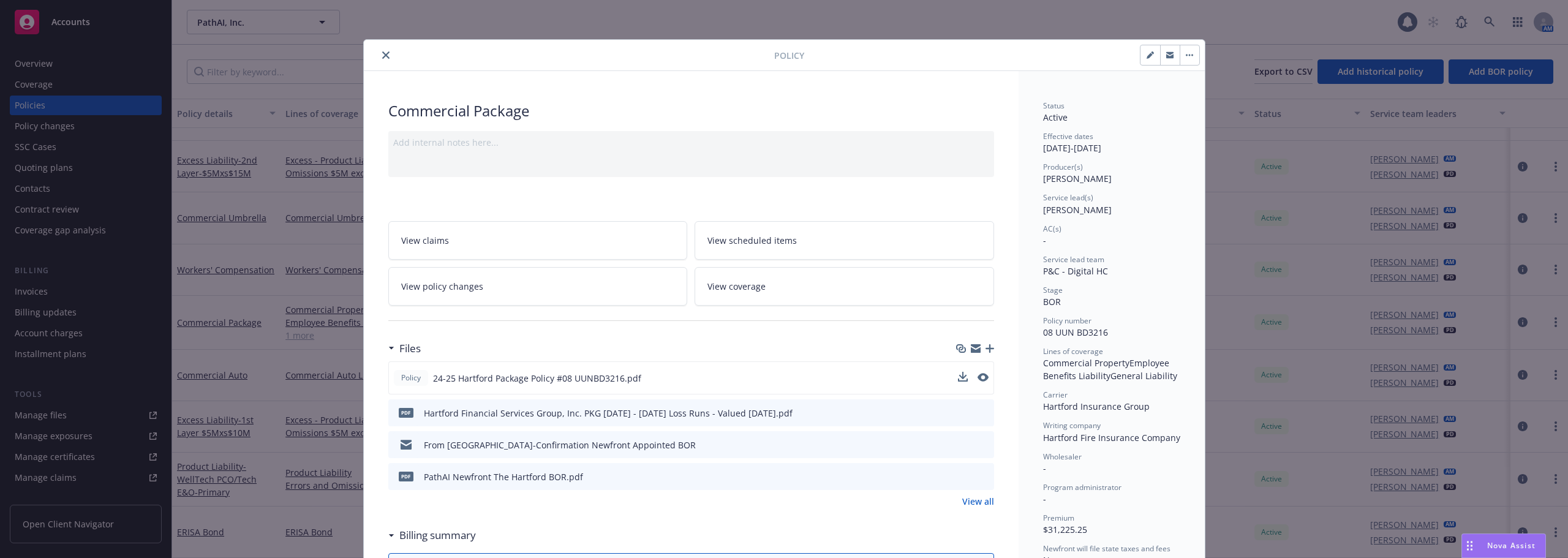
click at [966, 375] on div at bounding box center [973, 378] width 31 height 13
click at [977, 378] on icon "preview file" at bounding box center [981, 377] width 11 height 8
click at [383, 55] on icon "close" at bounding box center [386, 54] width 8 height 8
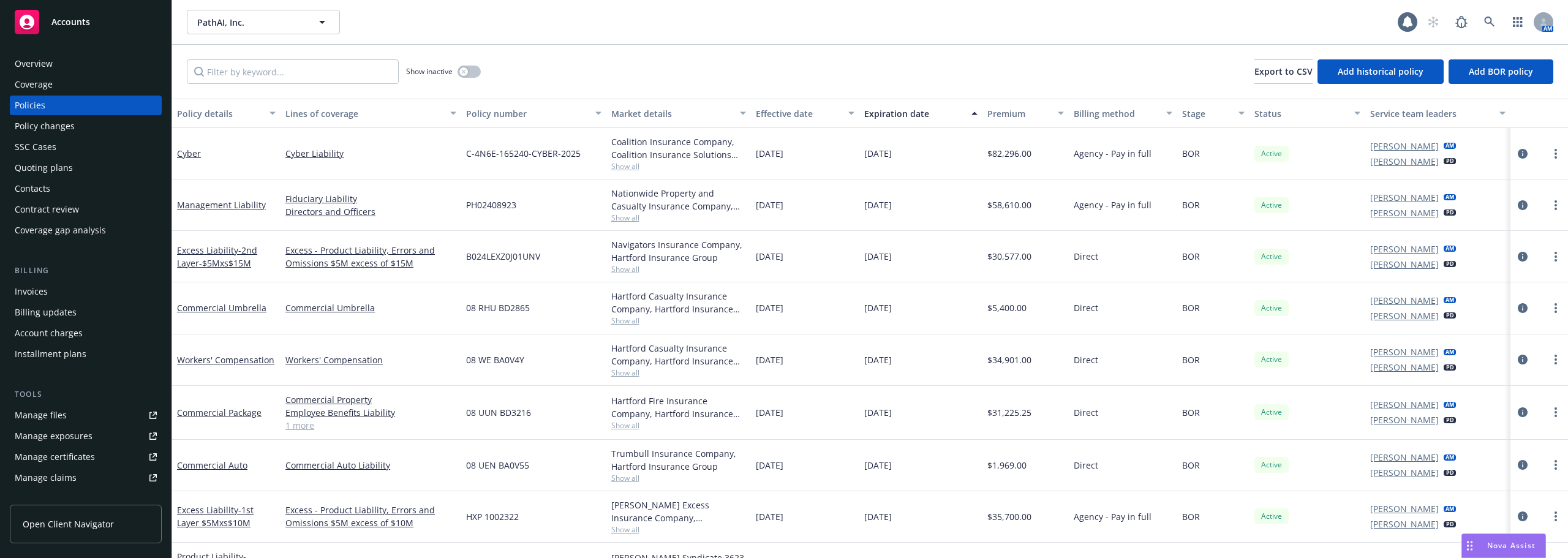
scroll to position [90, 0]
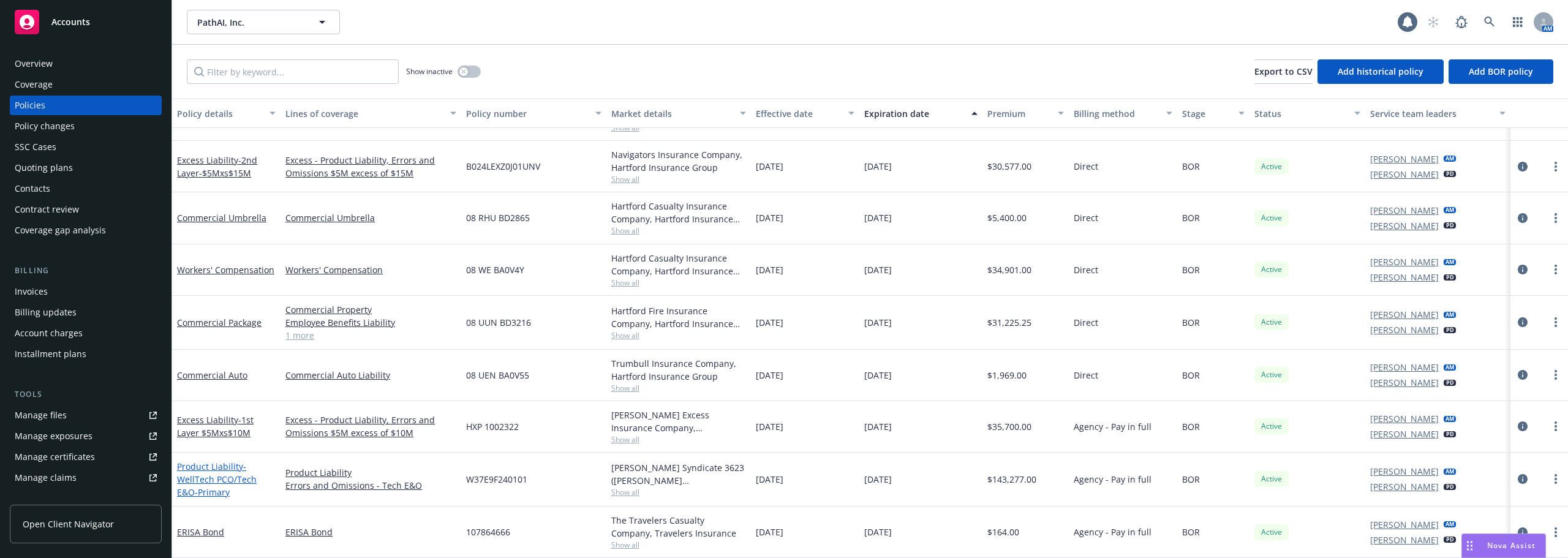
click at [217, 482] on span "- WellTech PCO/Tech E&O-Primary" at bounding box center [216, 479] width 80 height 38
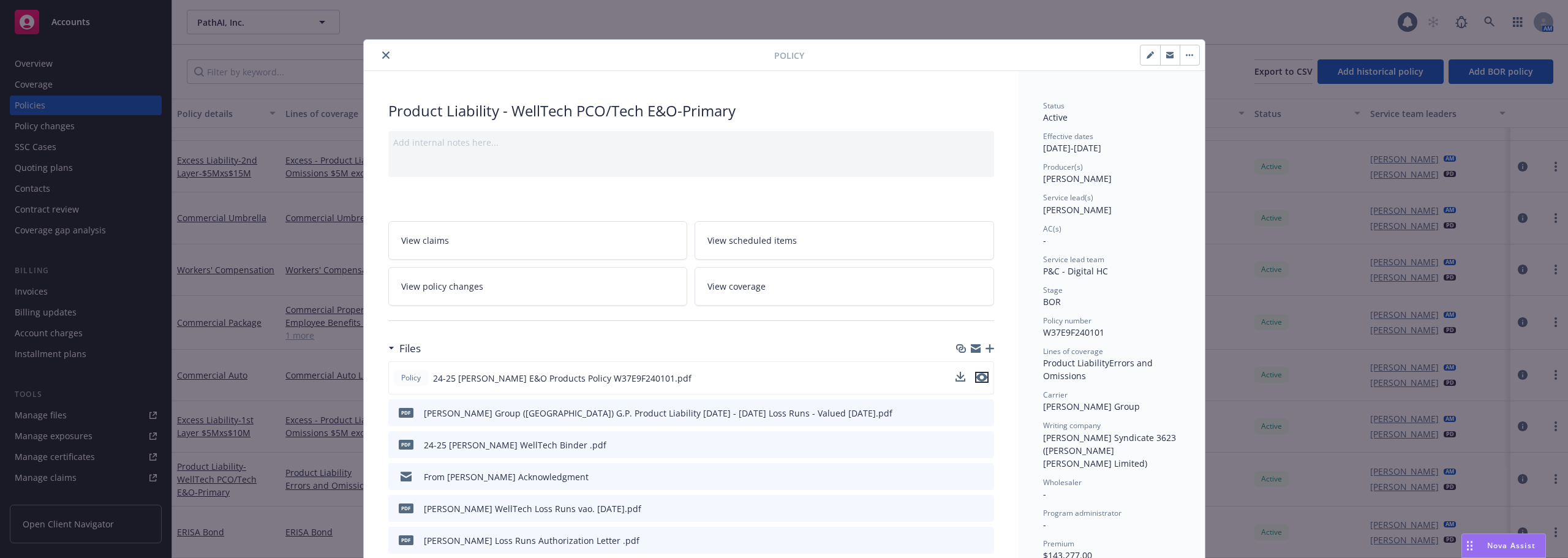
click at [976, 379] on icon "preview file" at bounding box center [981, 377] width 11 height 8
